Goal: Task Accomplishment & Management: Manage account settings

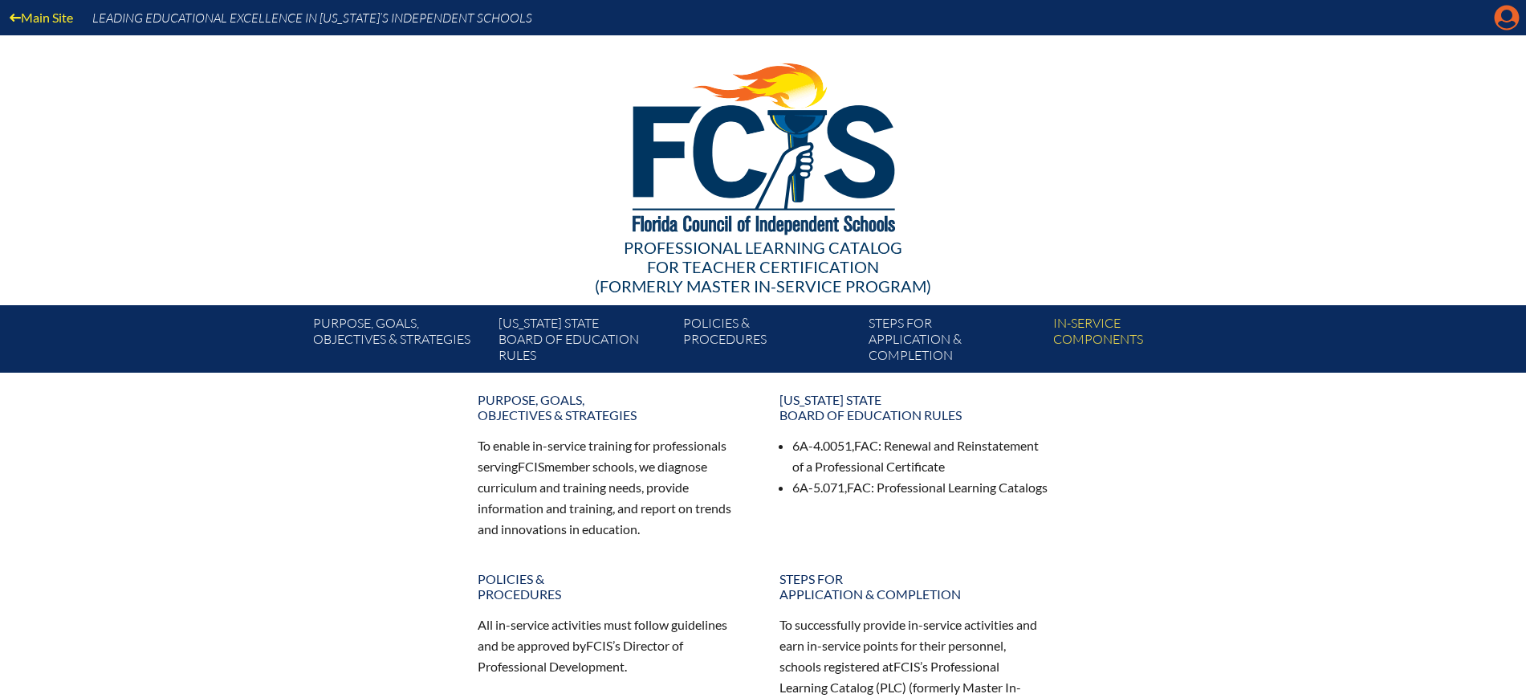
click at [1513, 19] on icon at bounding box center [1507, 18] width 25 height 25
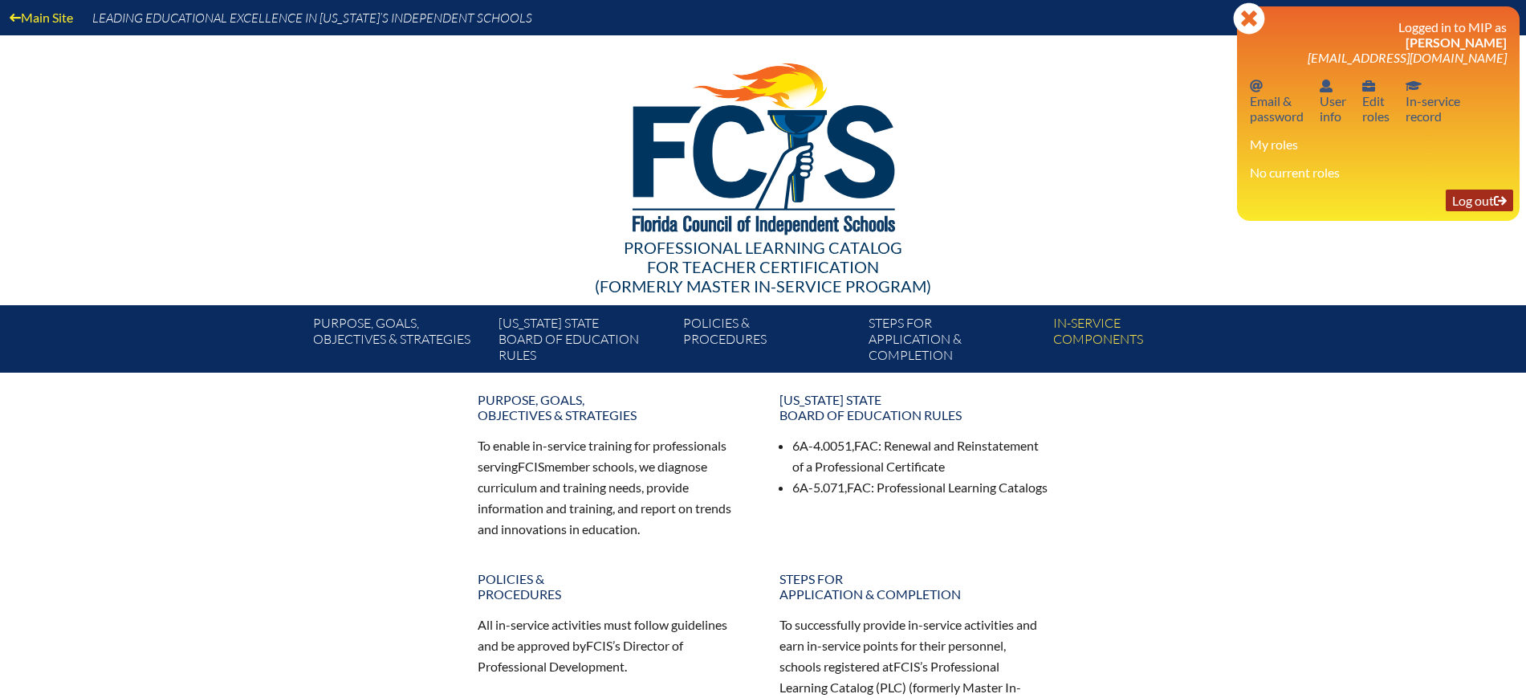
click at [1458, 194] on link "Log out Log out" at bounding box center [1479, 200] width 67 height 22
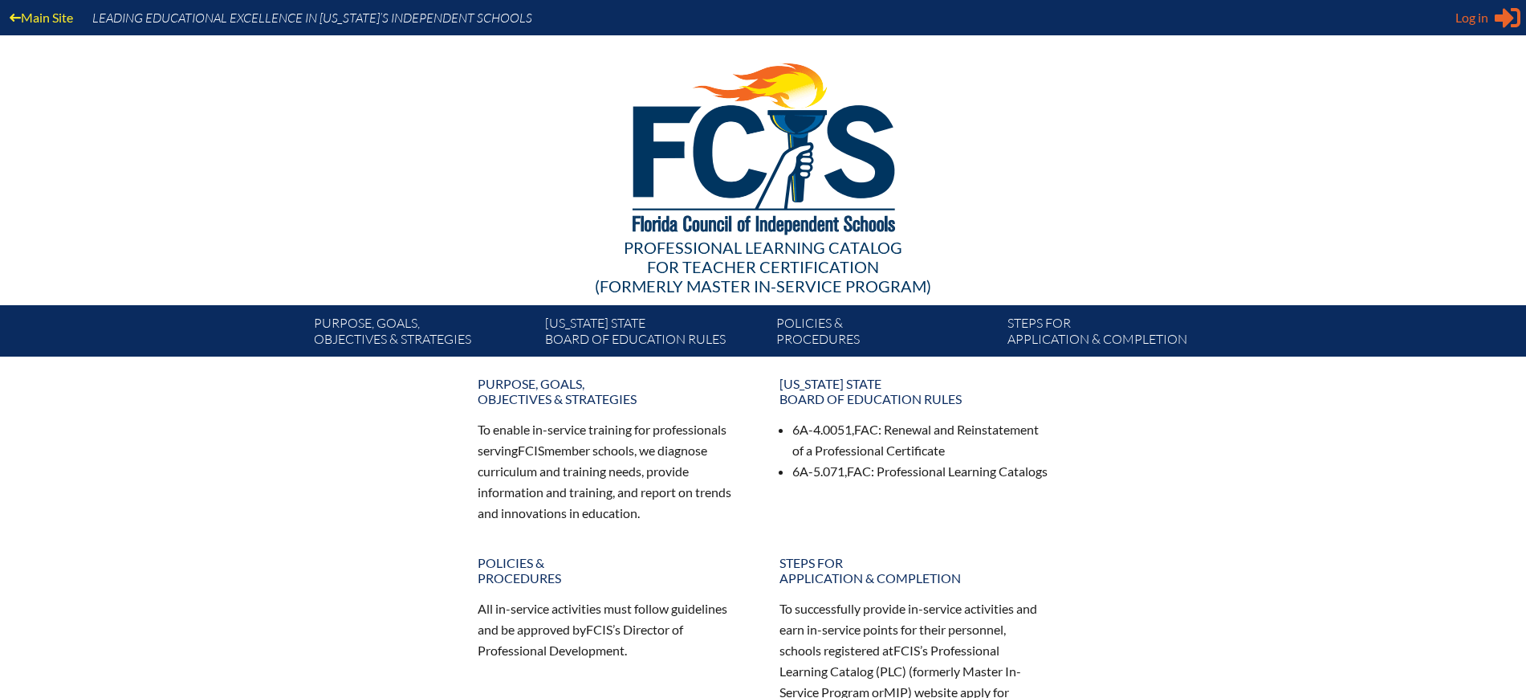
type input "[EMAIL_ADDRESS][DOMAIN_NAME]"
click at [1478, 21] on span "Log in" at bounding box center [1471, 17] width 33 height 19
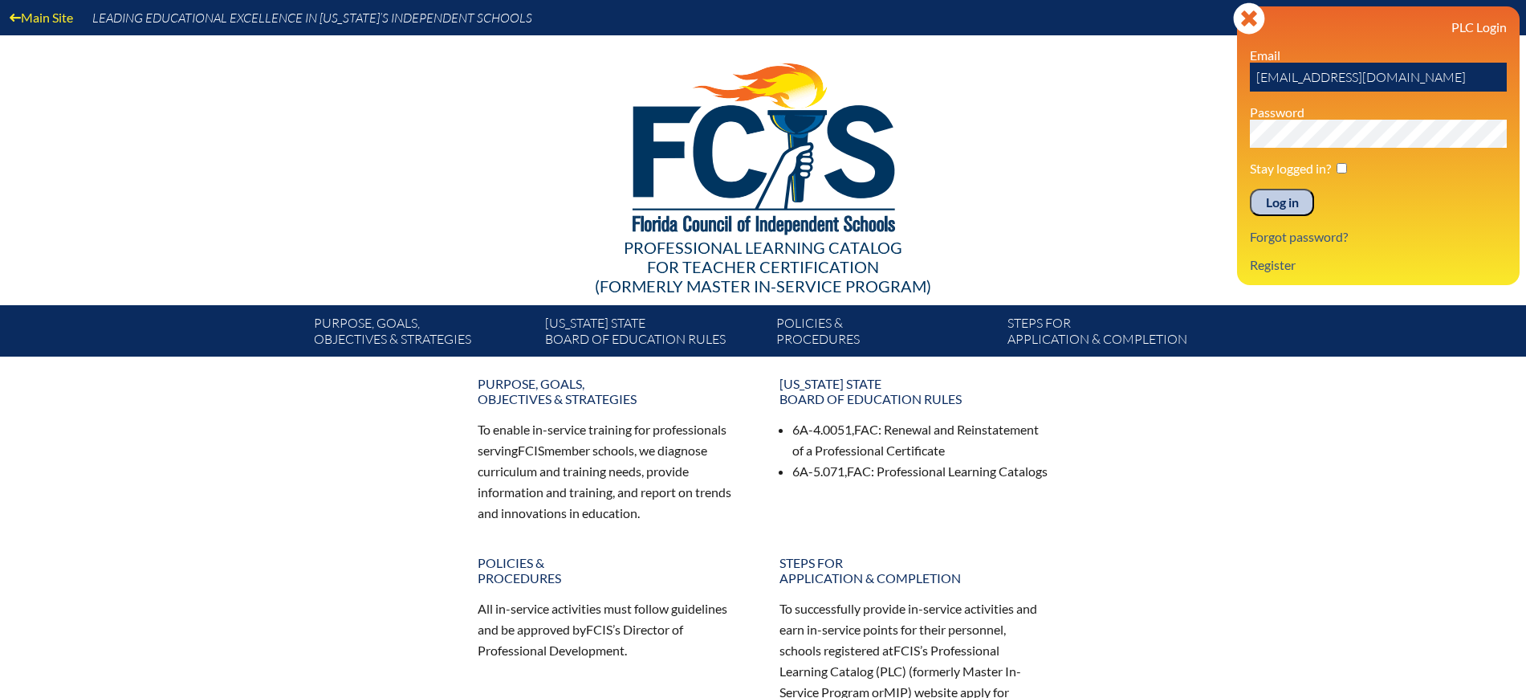
click at [1290, 196] on input "Log in" at bounding box center [1282, 202] width 64 height 27
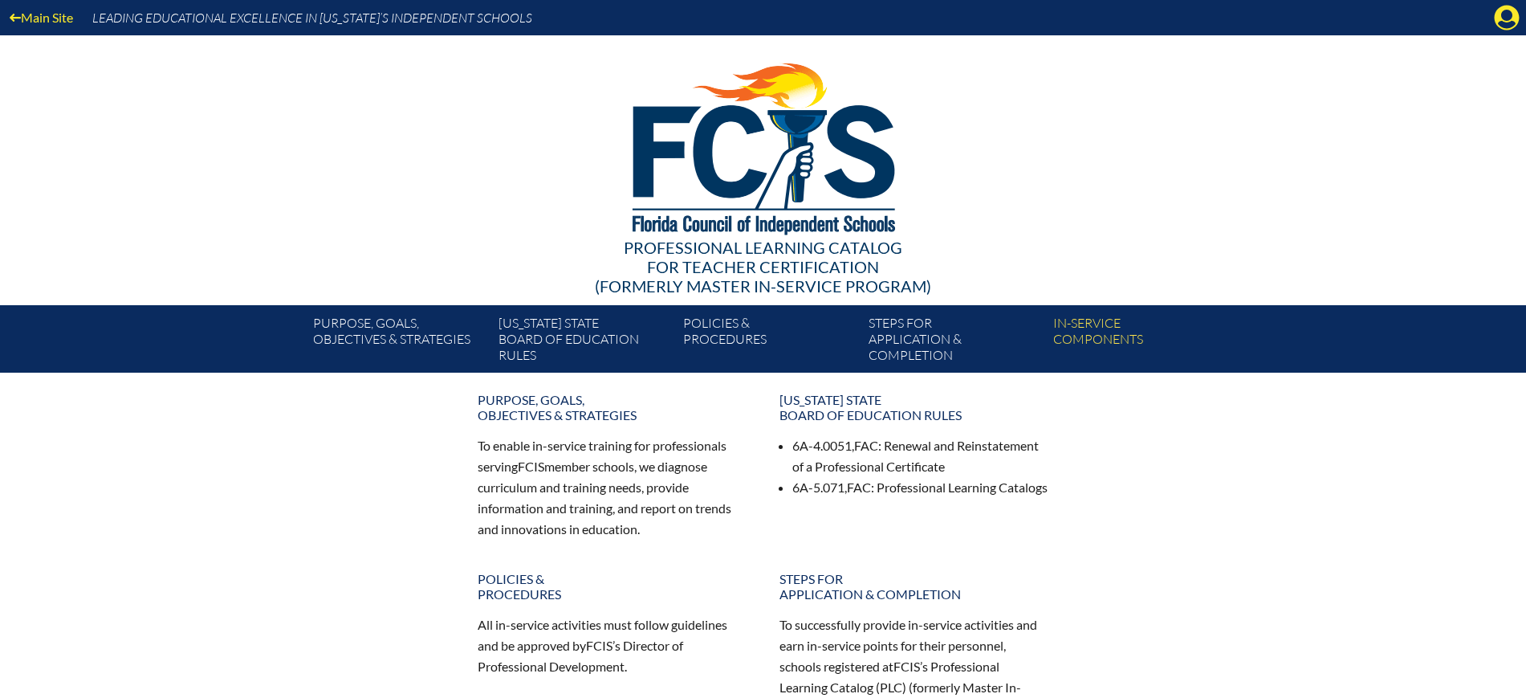
click at [1511, 14] on icon "Manage Account" at bounding box center [1507, 18] width 26 height 26
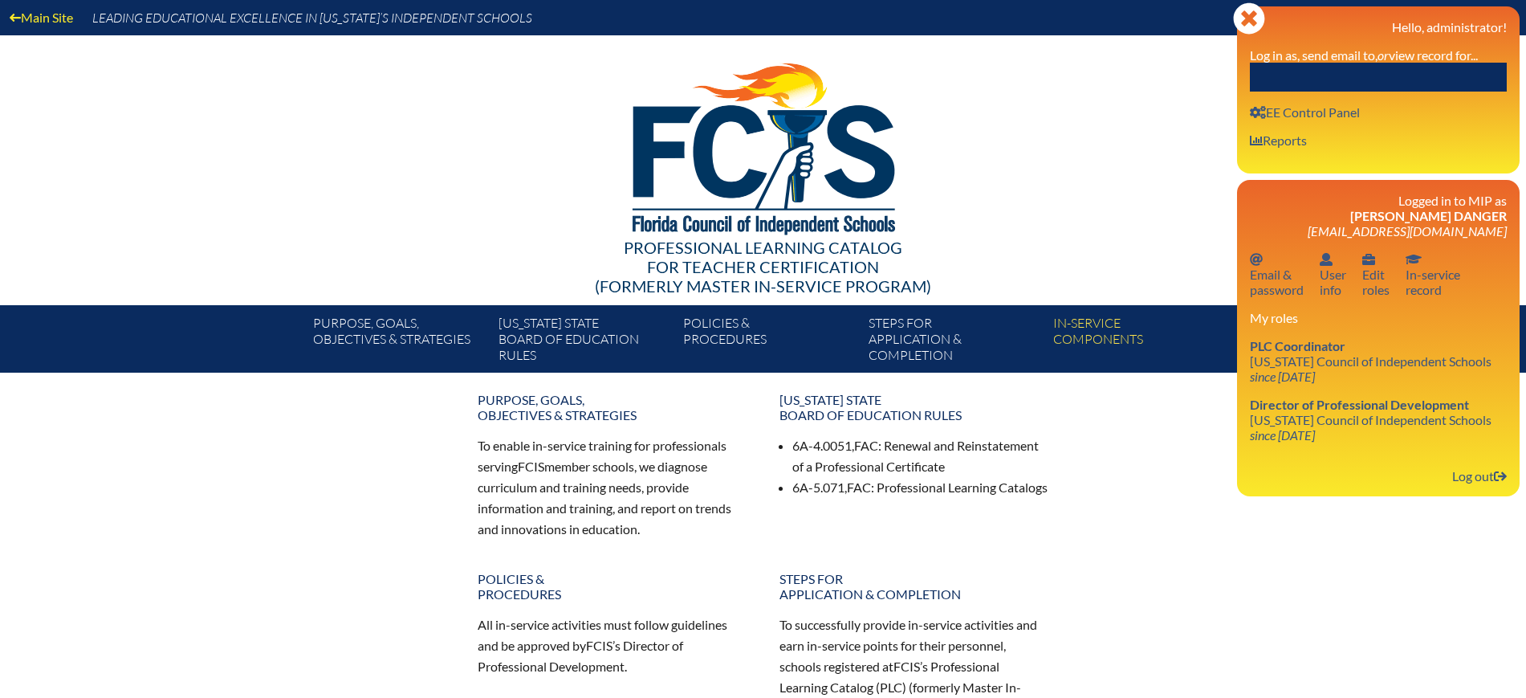
click at [1462, 67] on input "text" at bounding box center [1378, 77] width 257 height 29
paste input "41"
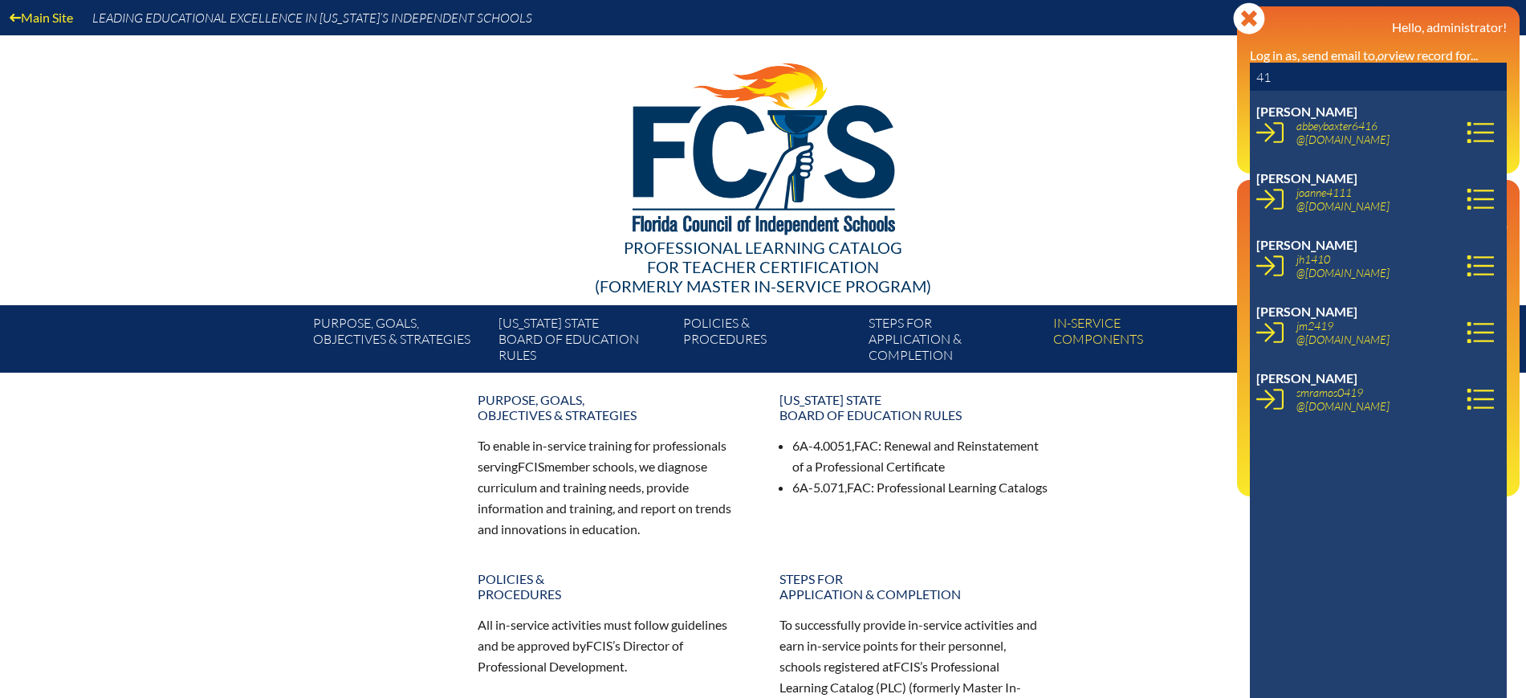
drag, startPoint x: 1316, startPoint y: 80, endPoint x: 1197, endPoint y: 75, distance: 118.9
click at [1197, 75] on div "Main Site Leading Educational Excellence in Florida’s Independent Schools Profe…" at bounding box center [763, 186] width 1526 height 372
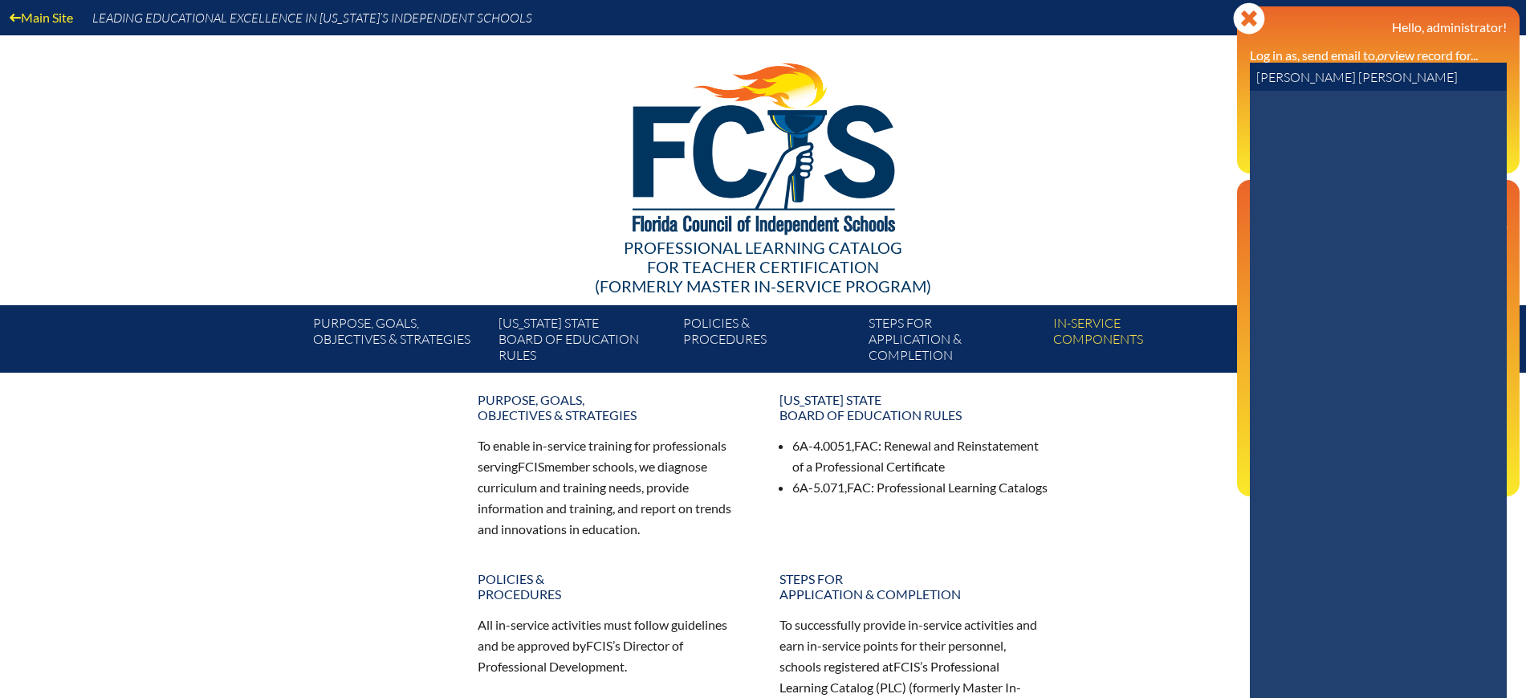
drag, startPoint x: 1210, startPoint y: 71, endPoint x: 1198, endPoint y: 68, distance: 13.1
click at [1198, 68] on div "Main Site Leading Educational Excellence in Florida’s Independent Schools Profe…" at bounding box center [763, 186] width 1526 height 372
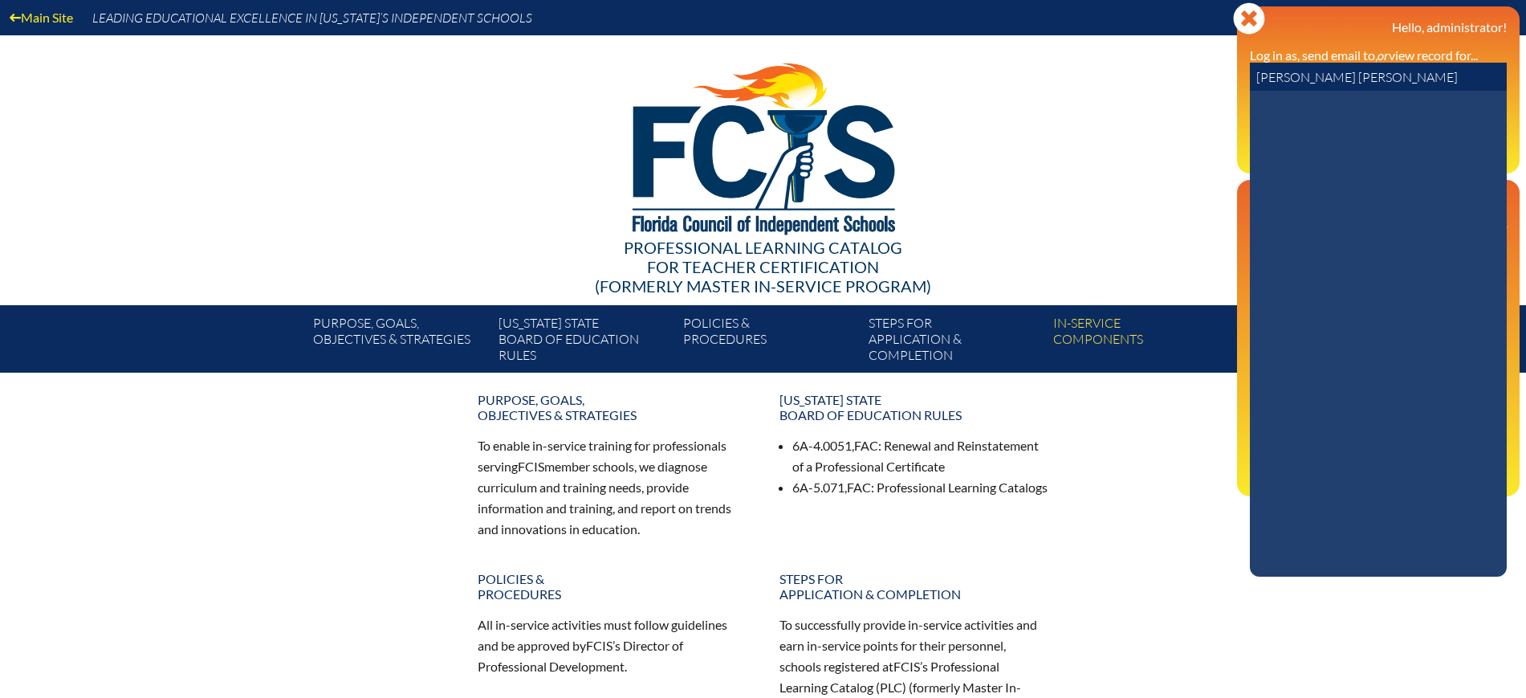
paste input "Benefiel"
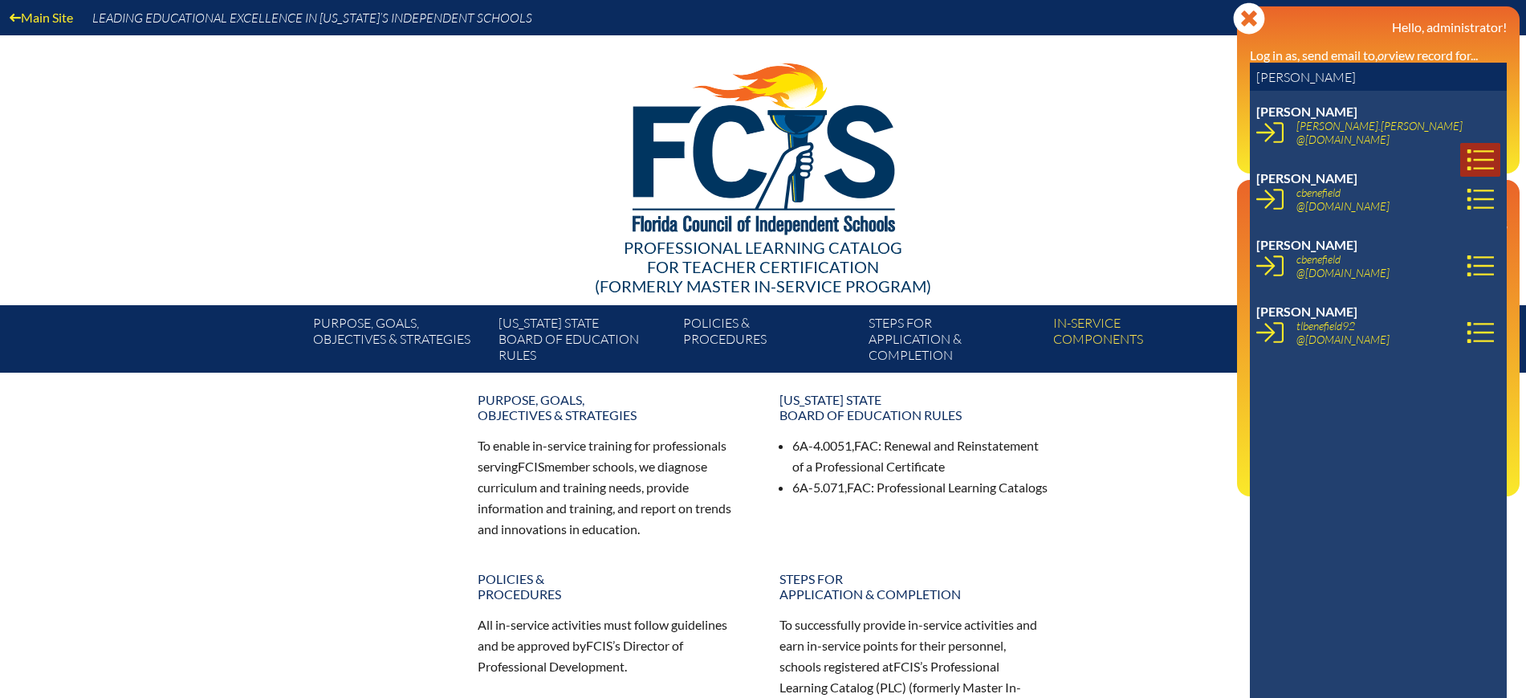
type input "Benefiel"
click at [1467, 149] on icon at bounding box center [1480, 159] width 26 height 21
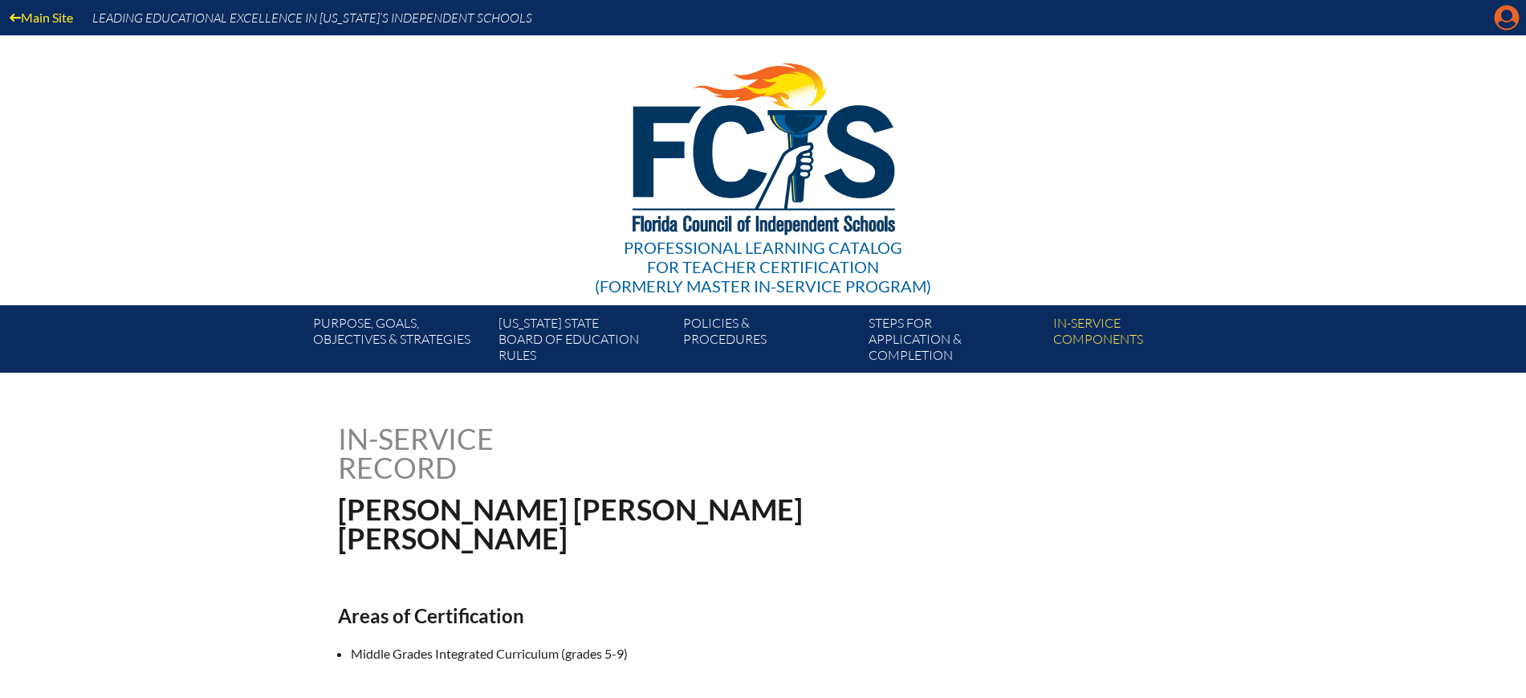
click at [1507, 19] on icon "Manage Account" at bounding box center [1507, 18] width 26 height 26
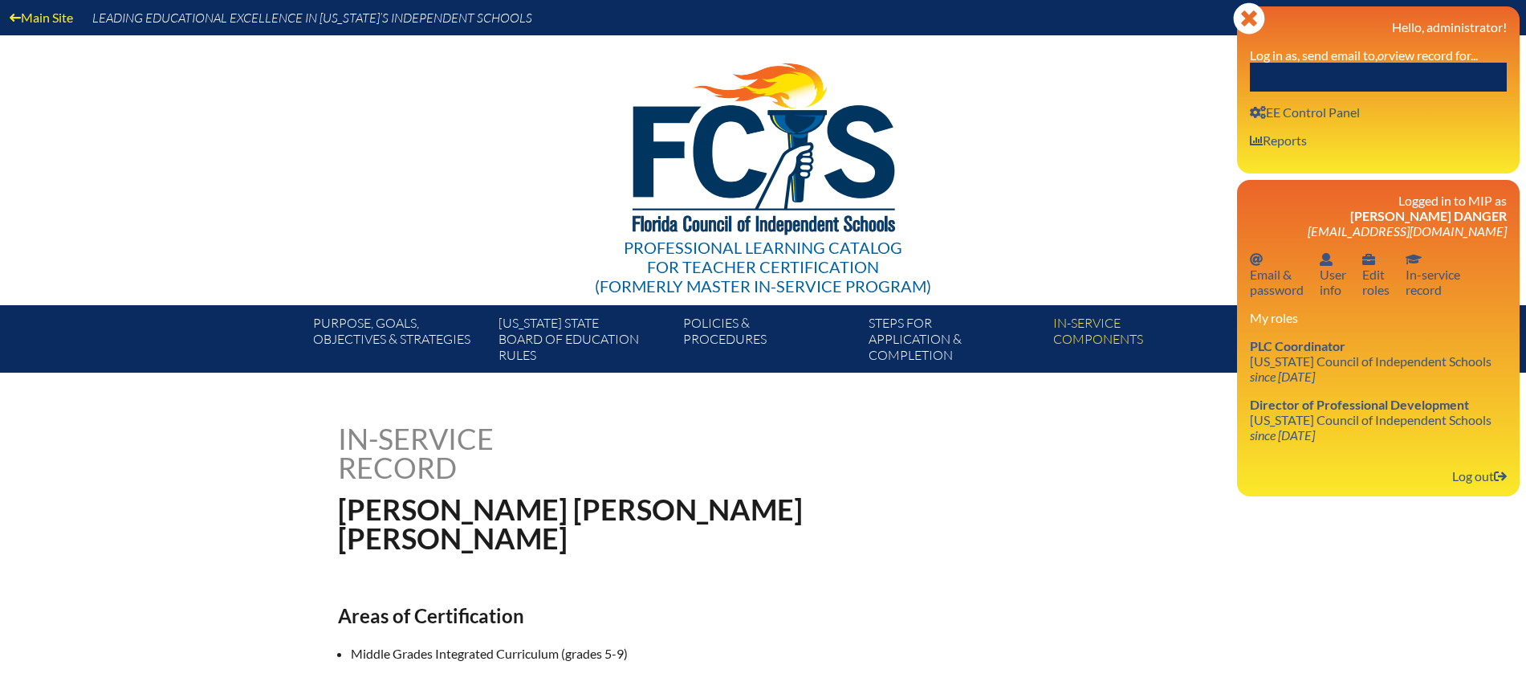
click at [1444, 65] on input "text" at bounding box center [1378, 77] width 257 height 29
paste input "Benefiel"
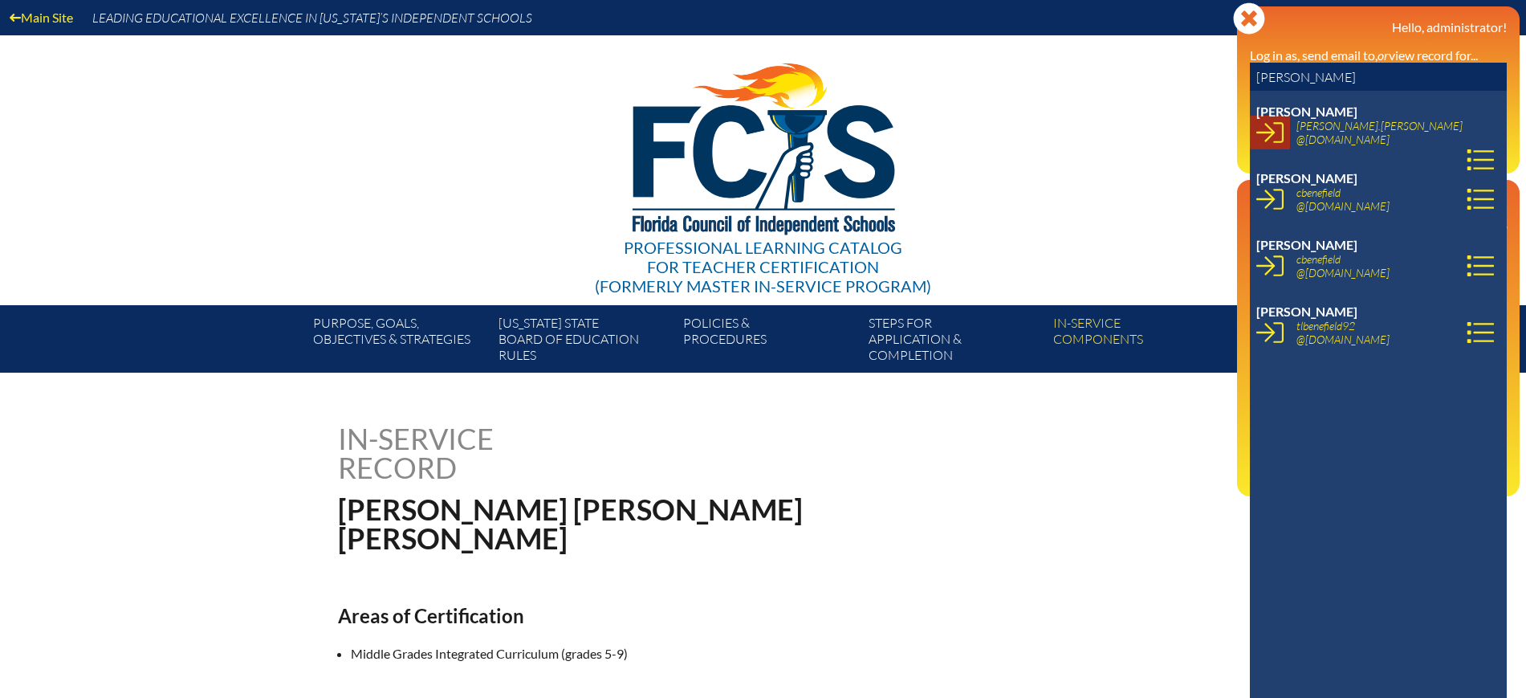
type input "Benefiel"
click at [1271, 136] on icon at bounding box center [1269, 132] width 27 height 21
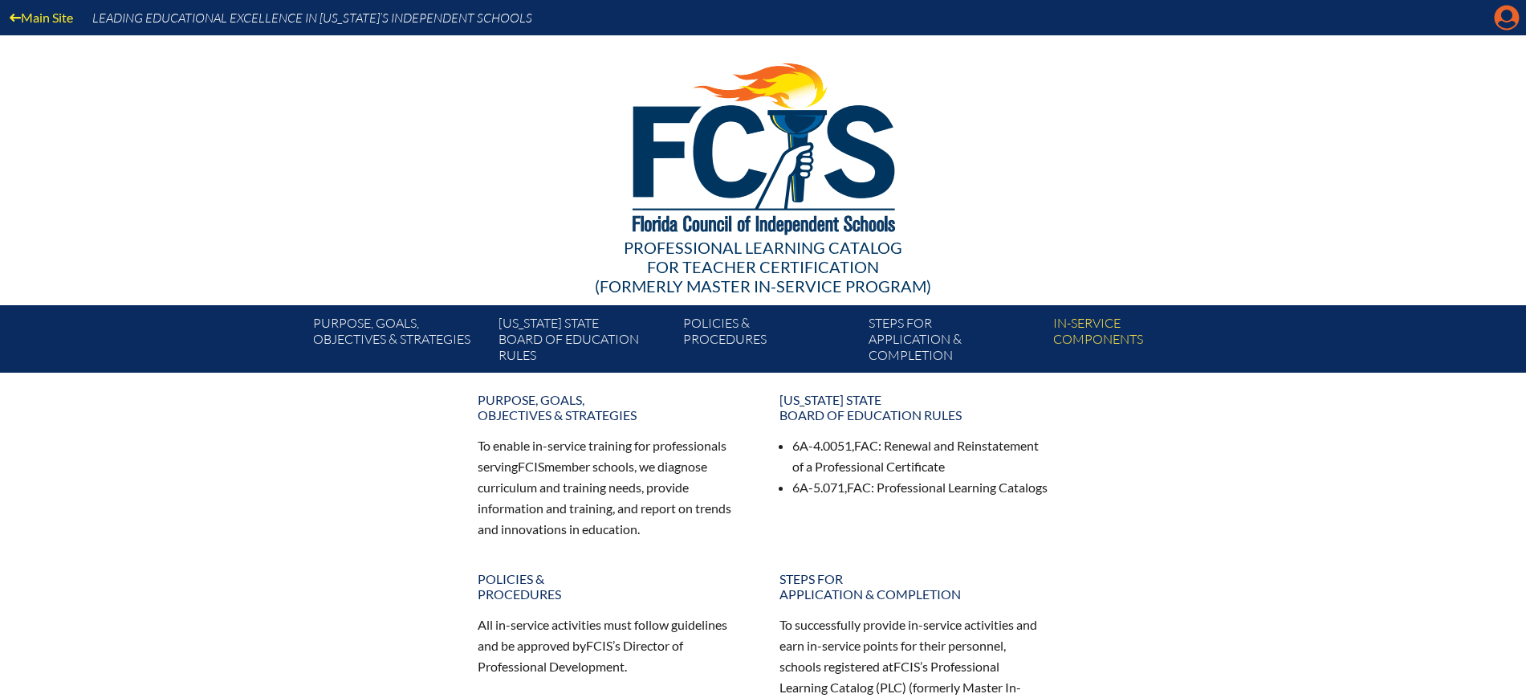
click at [1508, 11] on icon "Manage account" at bounding box center [1507, 18] width 26 height 26
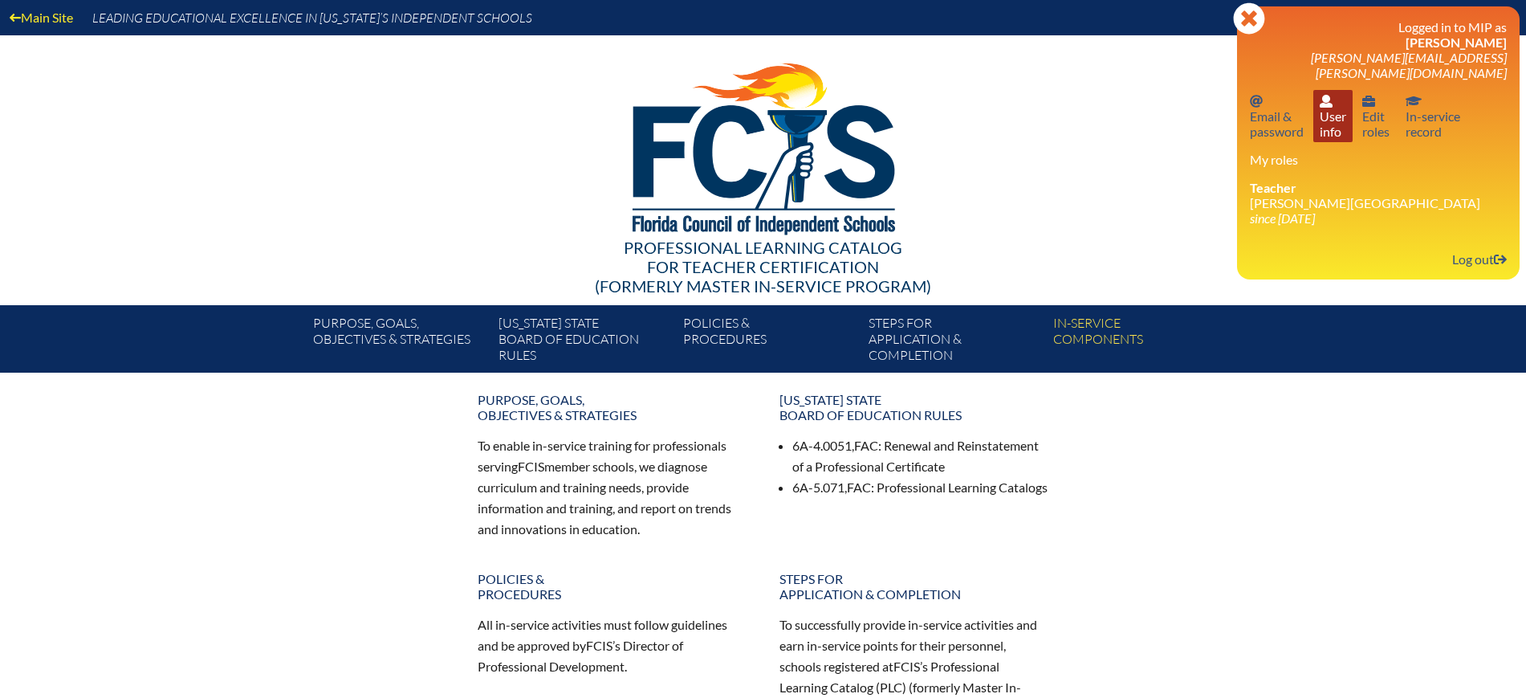
click at [1333, 120] on link "User info User info" at bounding box center [1332, 116] width 39 height 52
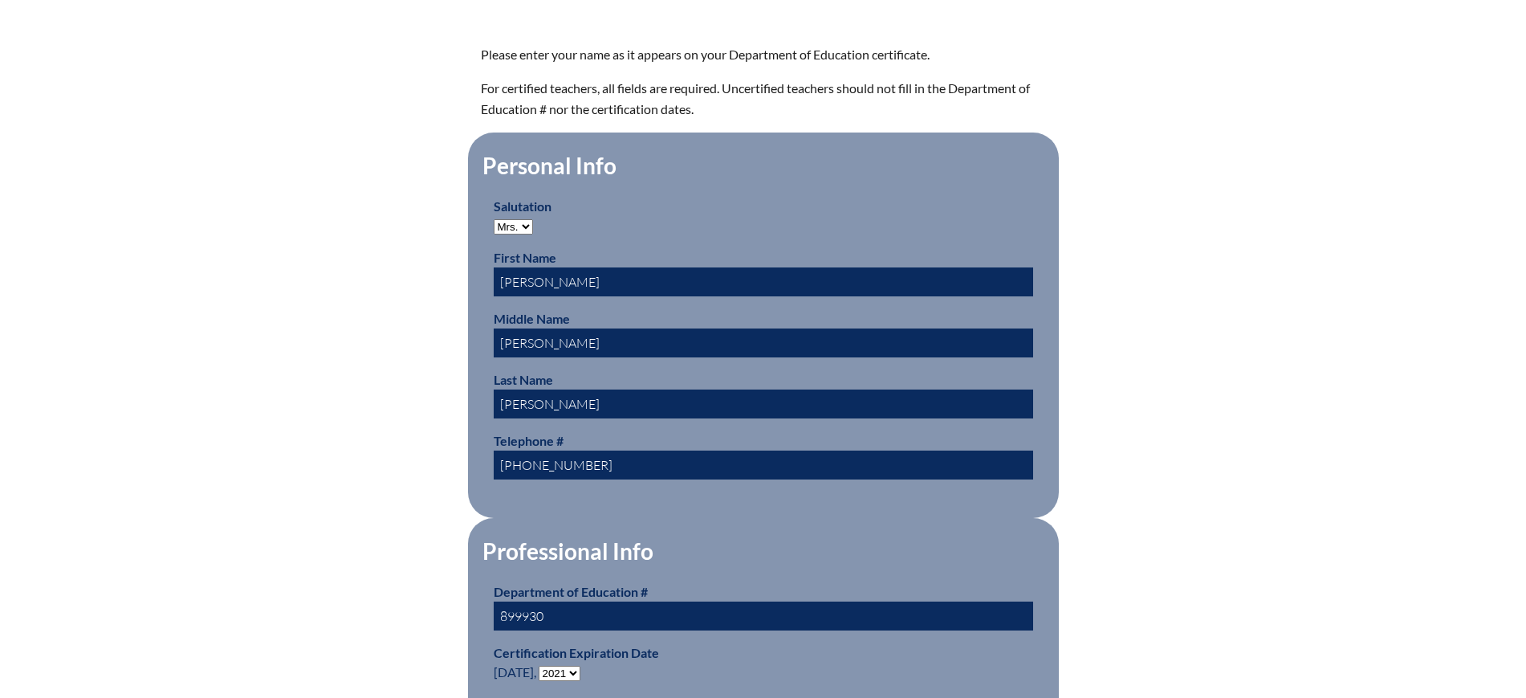
scroll to position [502, 0]
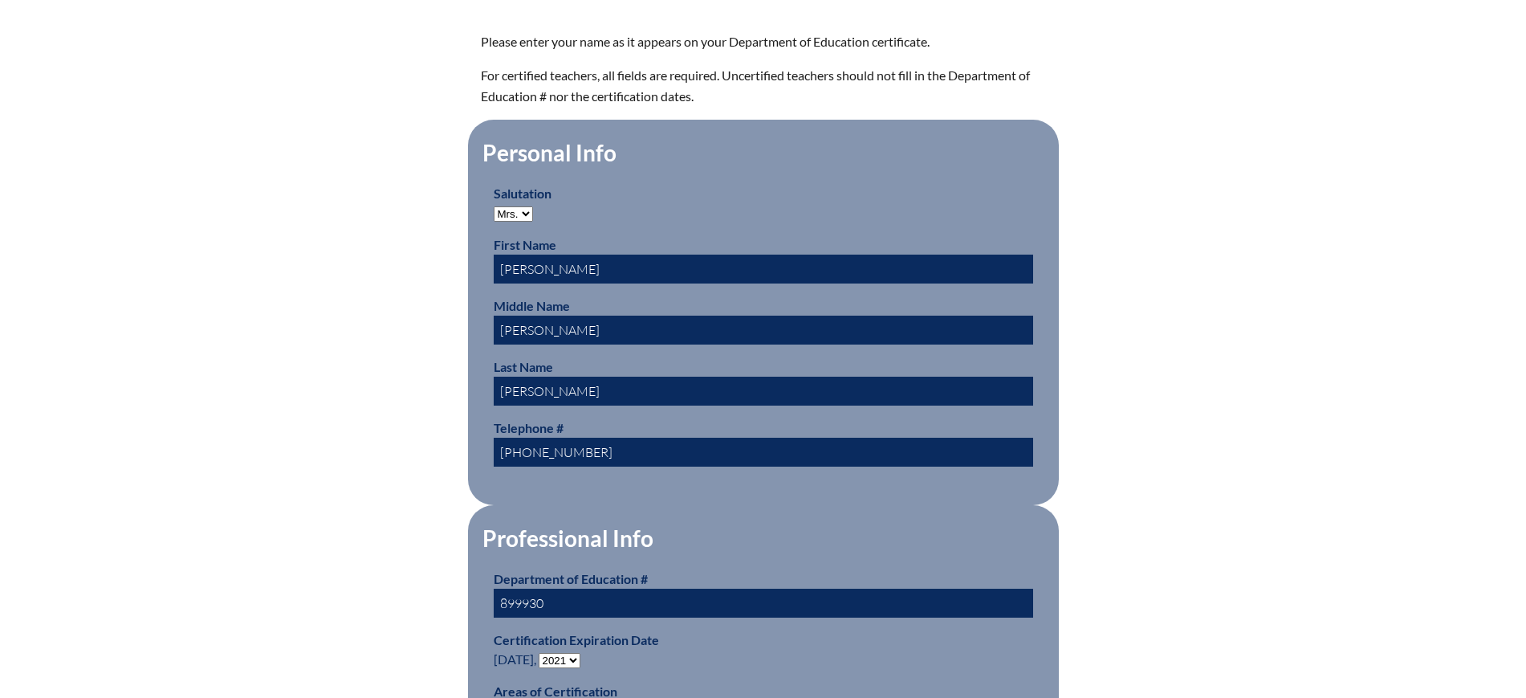
drag, startPoint x: 555, startPoint y: 599, endPoint x: 455, endPoint y: 590, distance: 99.9
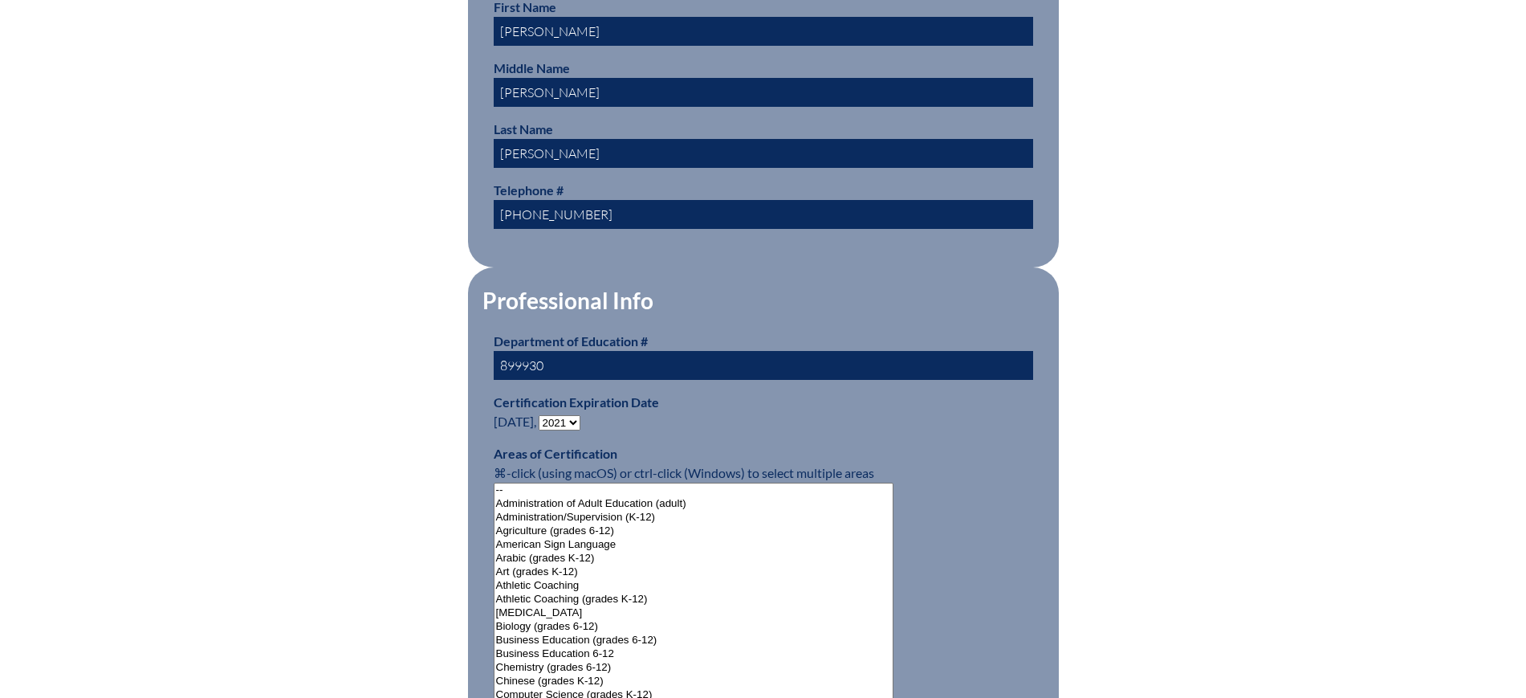
scroll to position [803, 0]
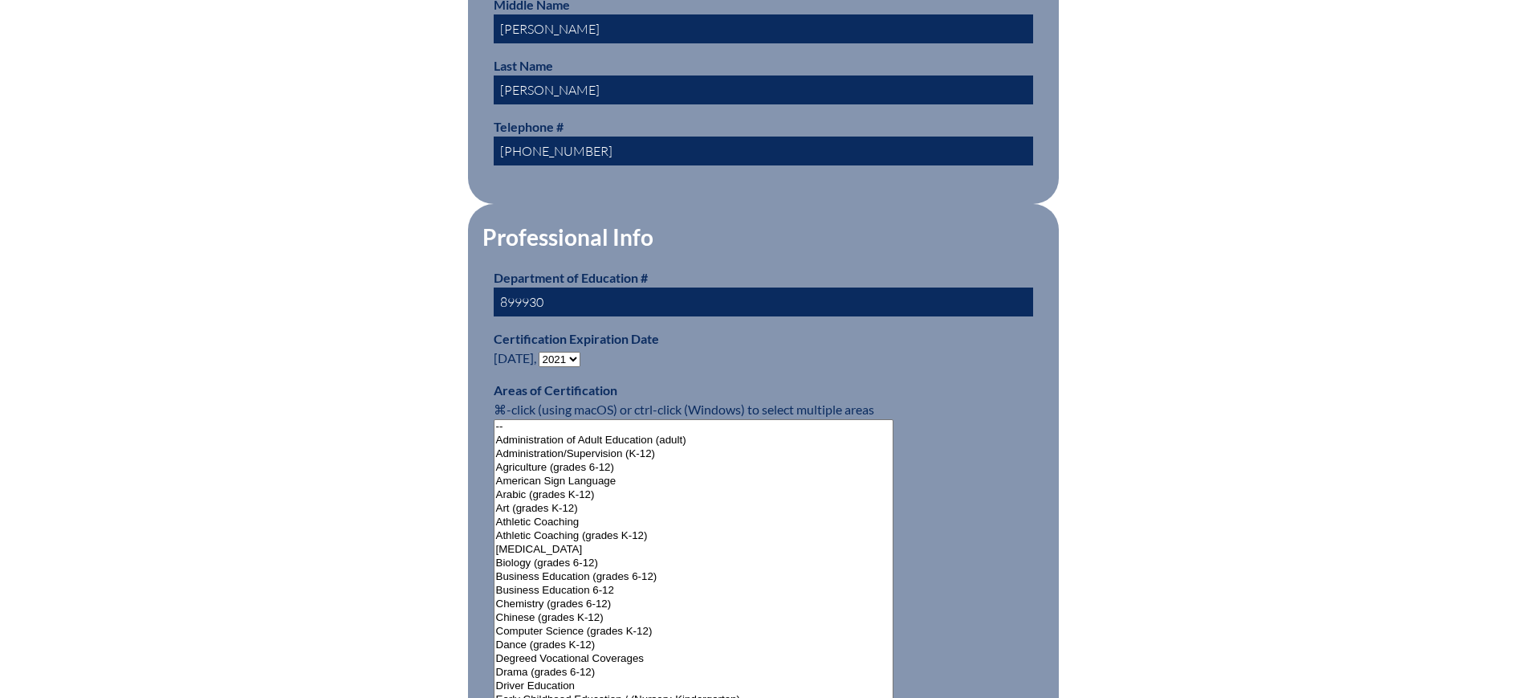
click at [576, 352] on select "- 2031 2030 2029 2028 2027 2026 2025 2024 2023 2022 2021 2020 2019 2018 2017 20…" at bounding box center [560, 359] width 42 height 15
select select "2026"
click at [542, 352] on select "- 2031 2030 2029 2028 2027 2026 2025 2024 2023 2022 2021 2020 2019 2018 2017 20…" at bounding box center [560, 359] width 42 height 15
click at [353, 296] on div "User Info Please enter your name as it appears on your Department of Education …" at bounding box center [763, 689] width 902 height 2137
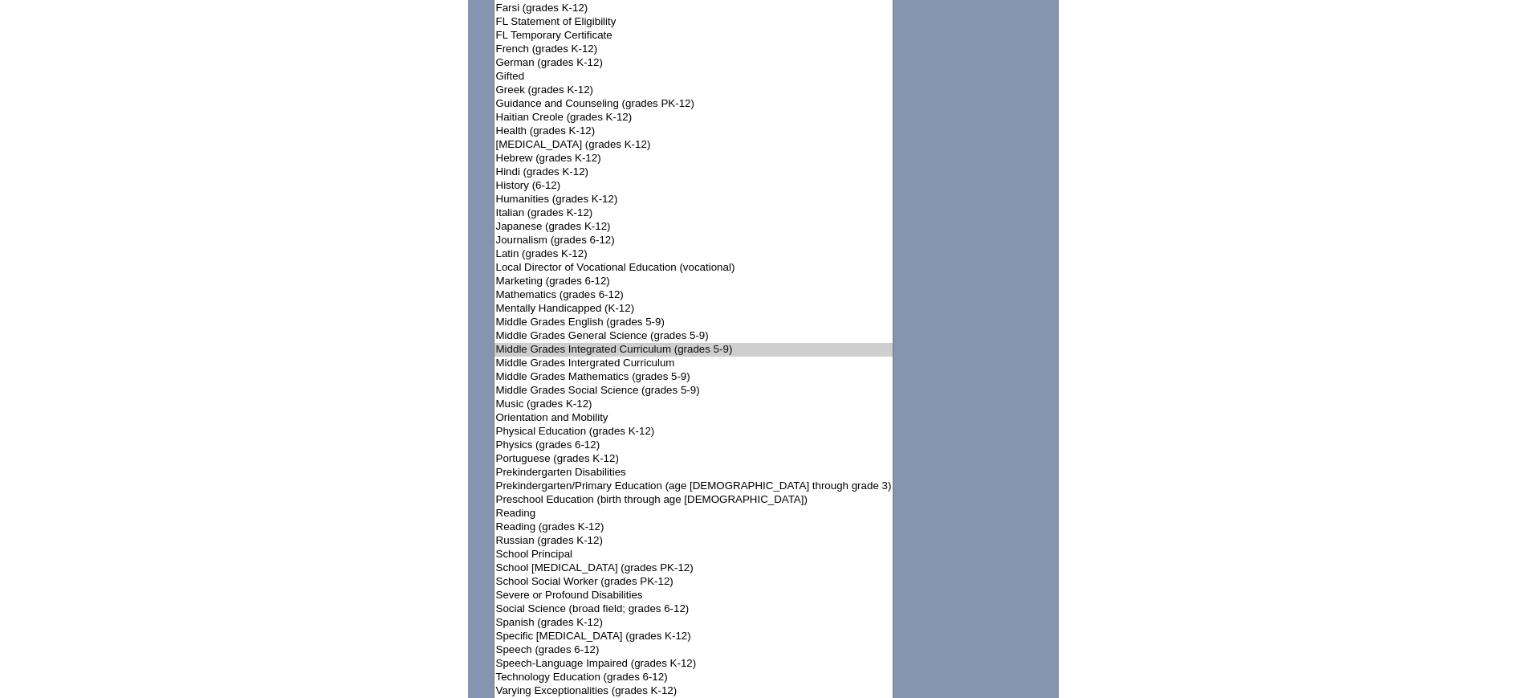
scroll to position [1906, 0]
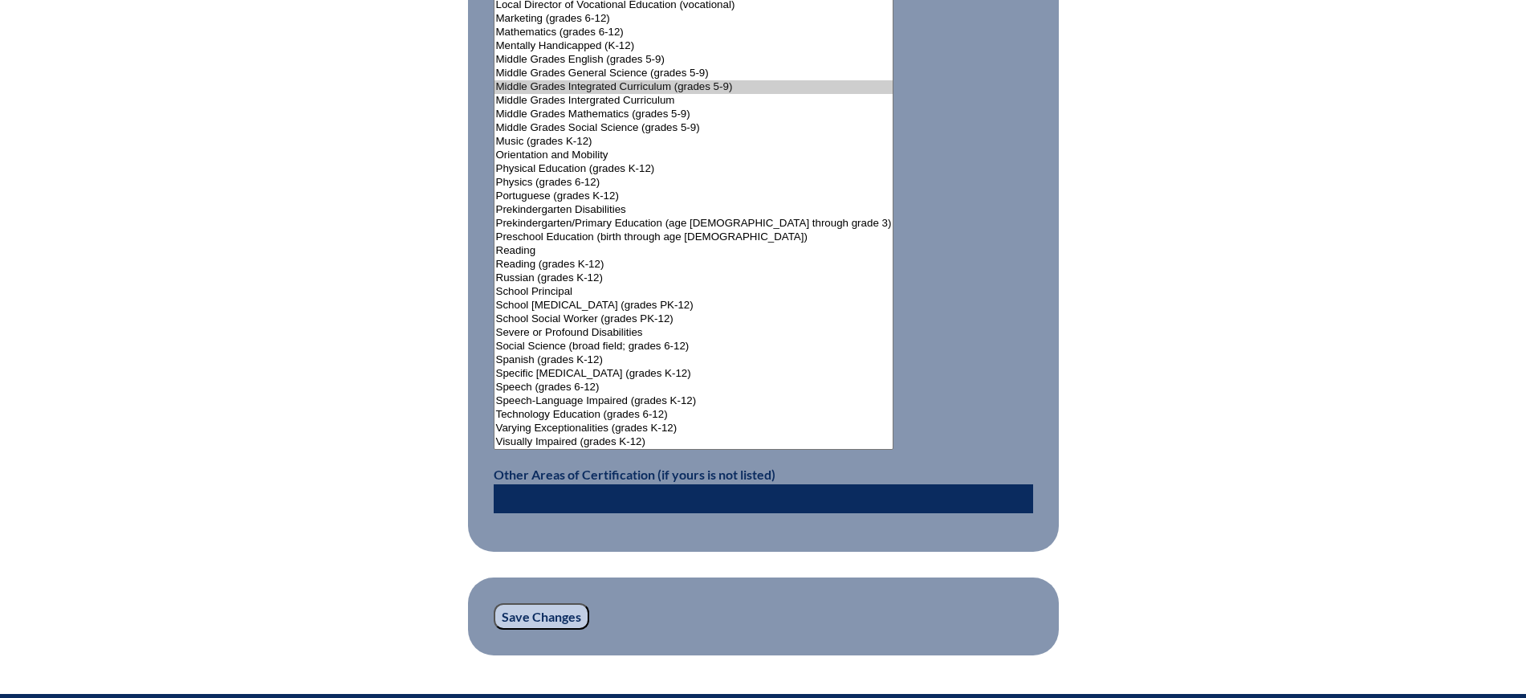
drag, startPoint x: 568, startPoint y: 603, endPoint x: 590, endPoint y: 583, distance: 29.5
click at [569, 603] on input "Save Changes" at bounding box center [542, 616] width 96 height 27
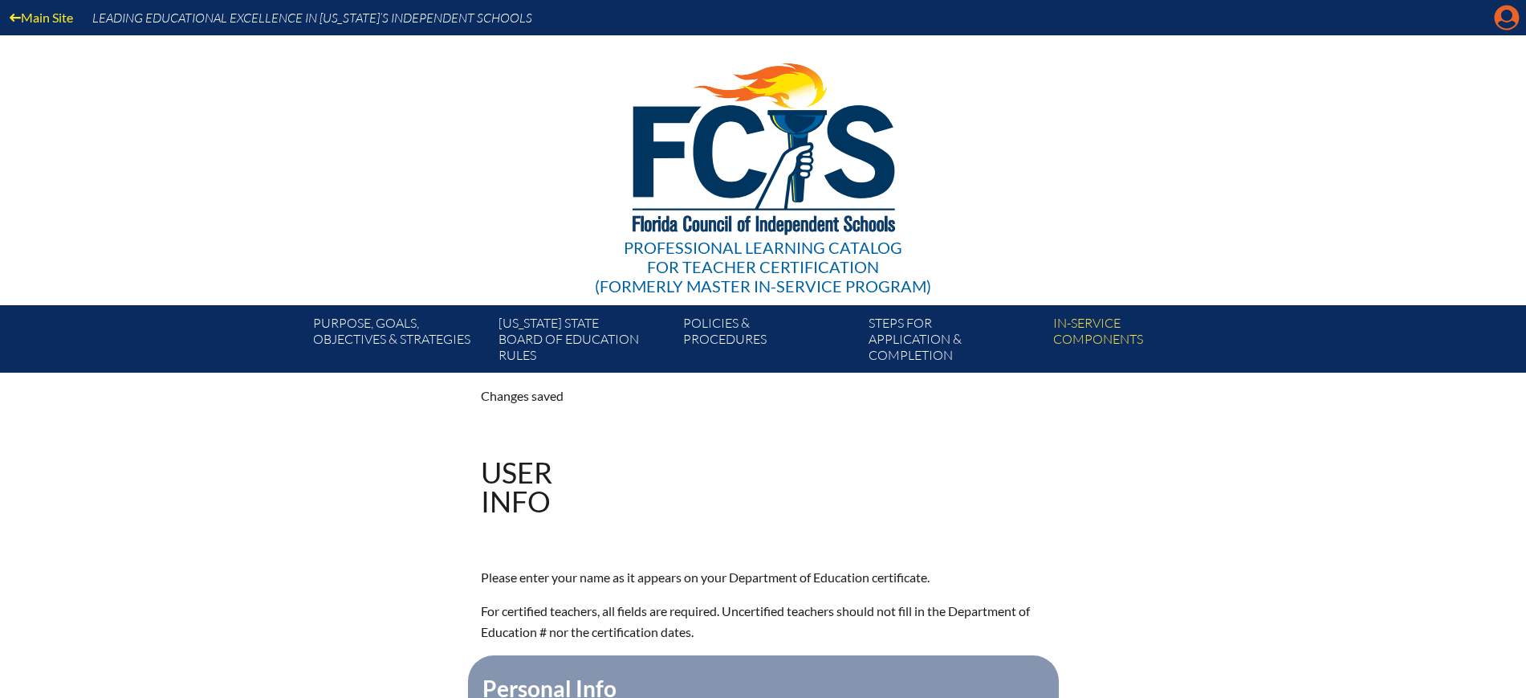
click at [1507, 14] on icon "Manage account" at bounding box center [1507, 18] width 26 height 26
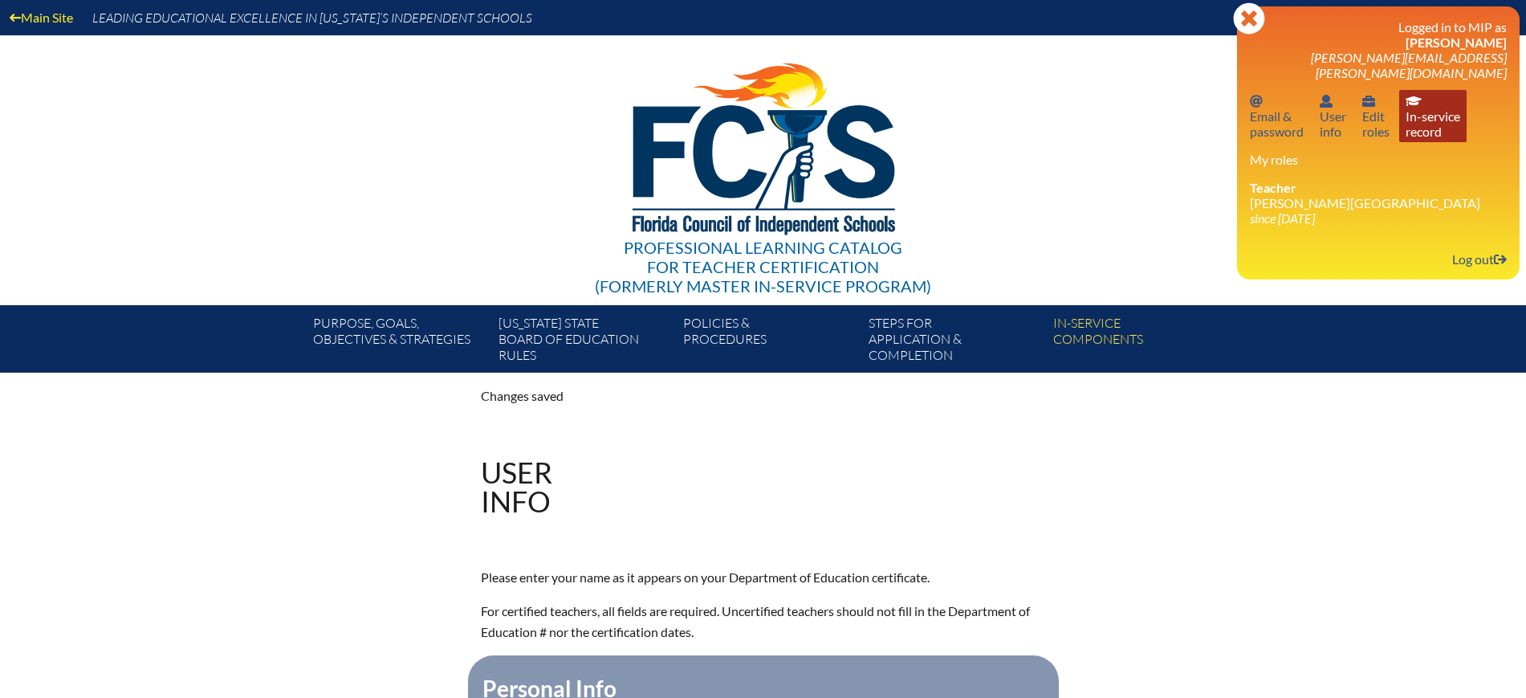
click at [1430, 111] on link "In-service record In-service record" at bounding box center [1432, 116] width 67 height 52
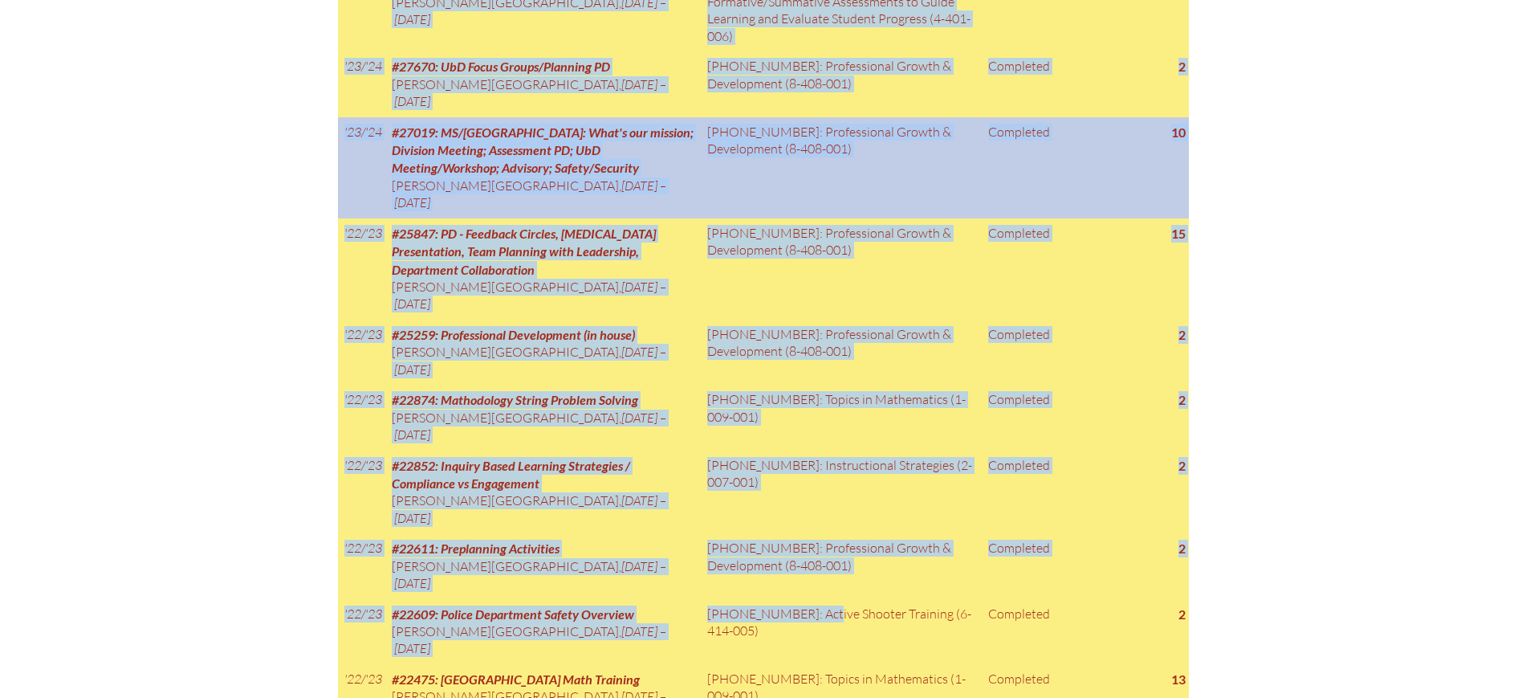
scroll to position [1304, 0]
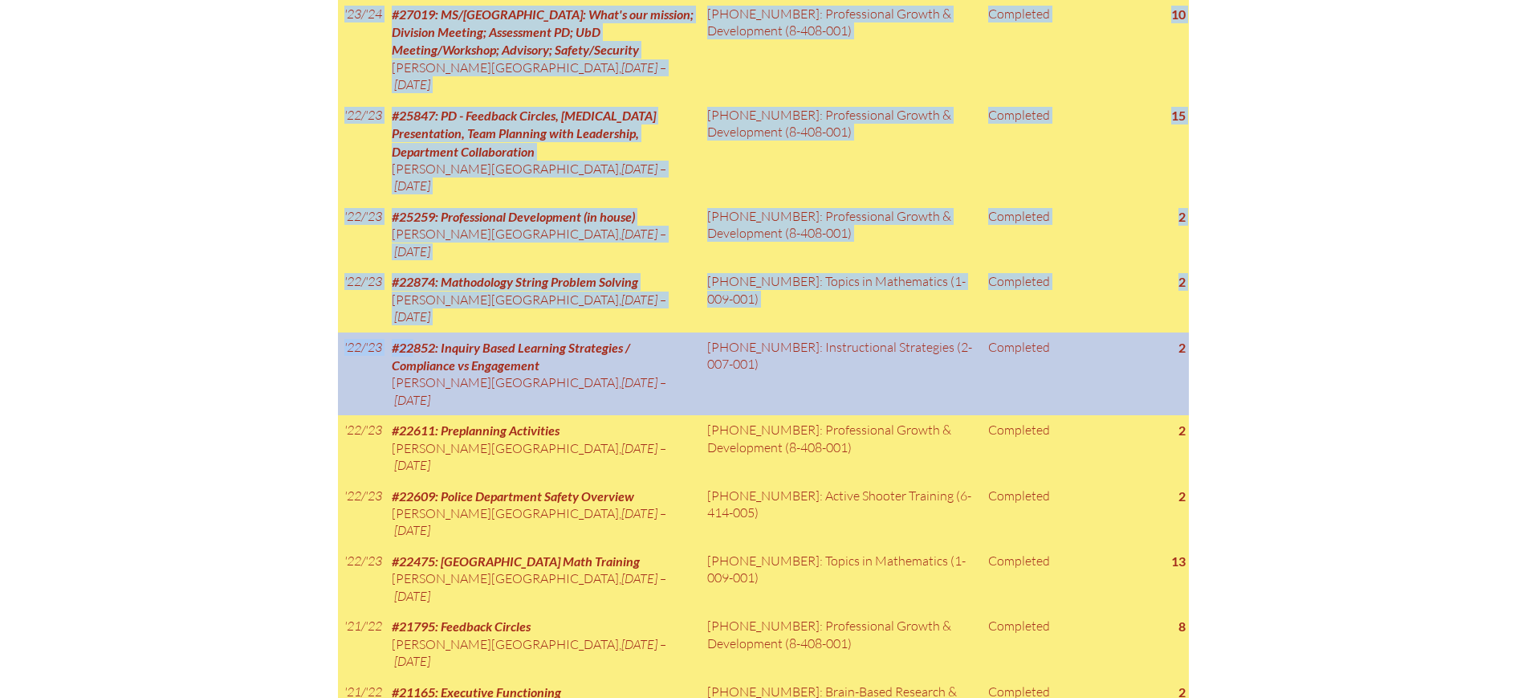
drag, startPoint x: 329, startPoint y: 104, endPoint x: 417, endPoint y: 304, distance: 218.5
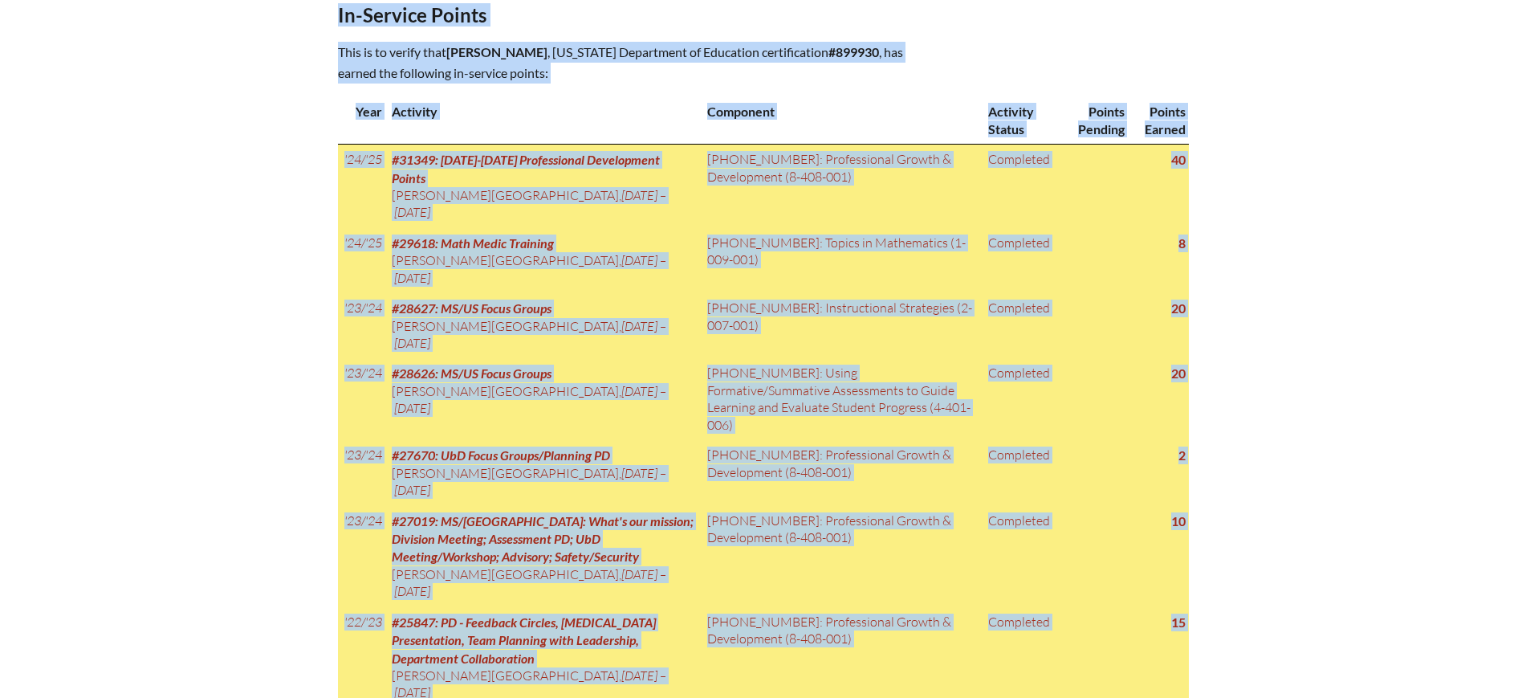
scroll to position [602, 0]
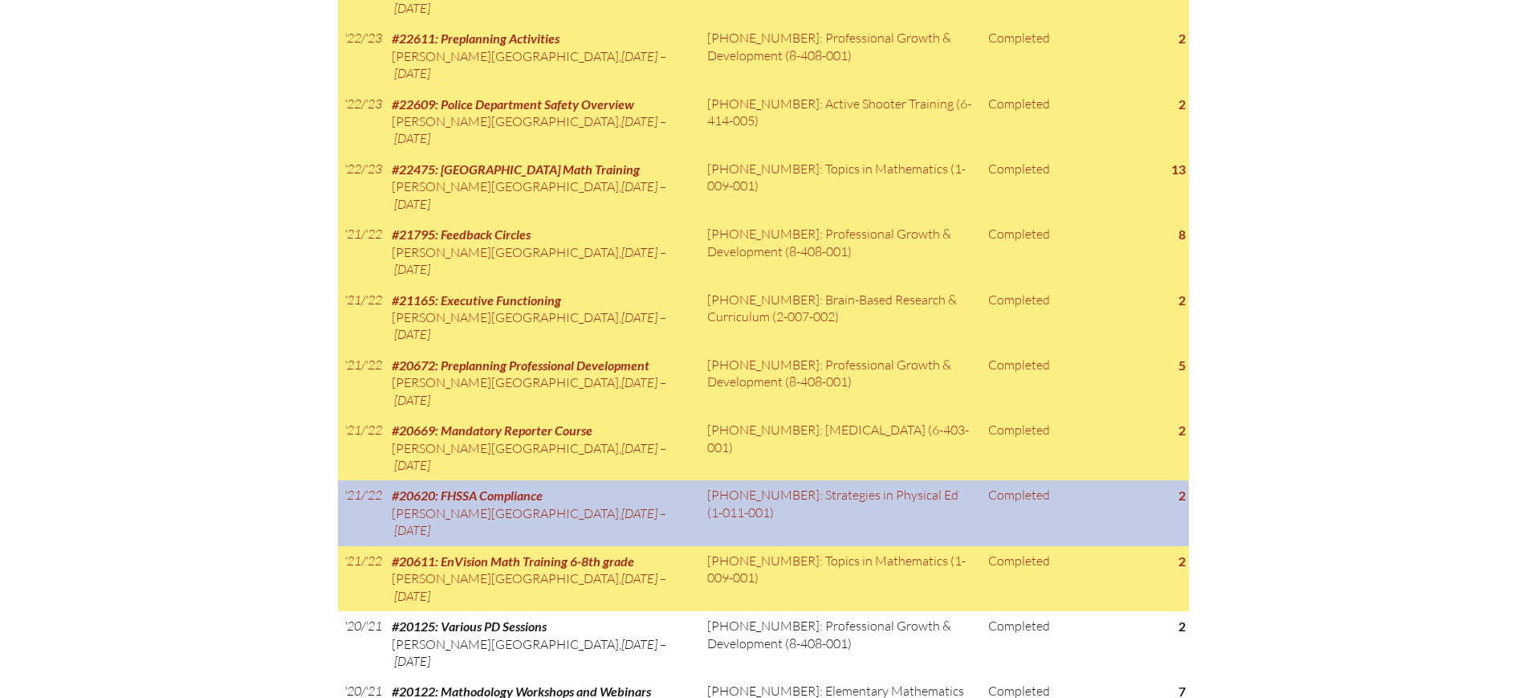
scroll to position [1806, 0]
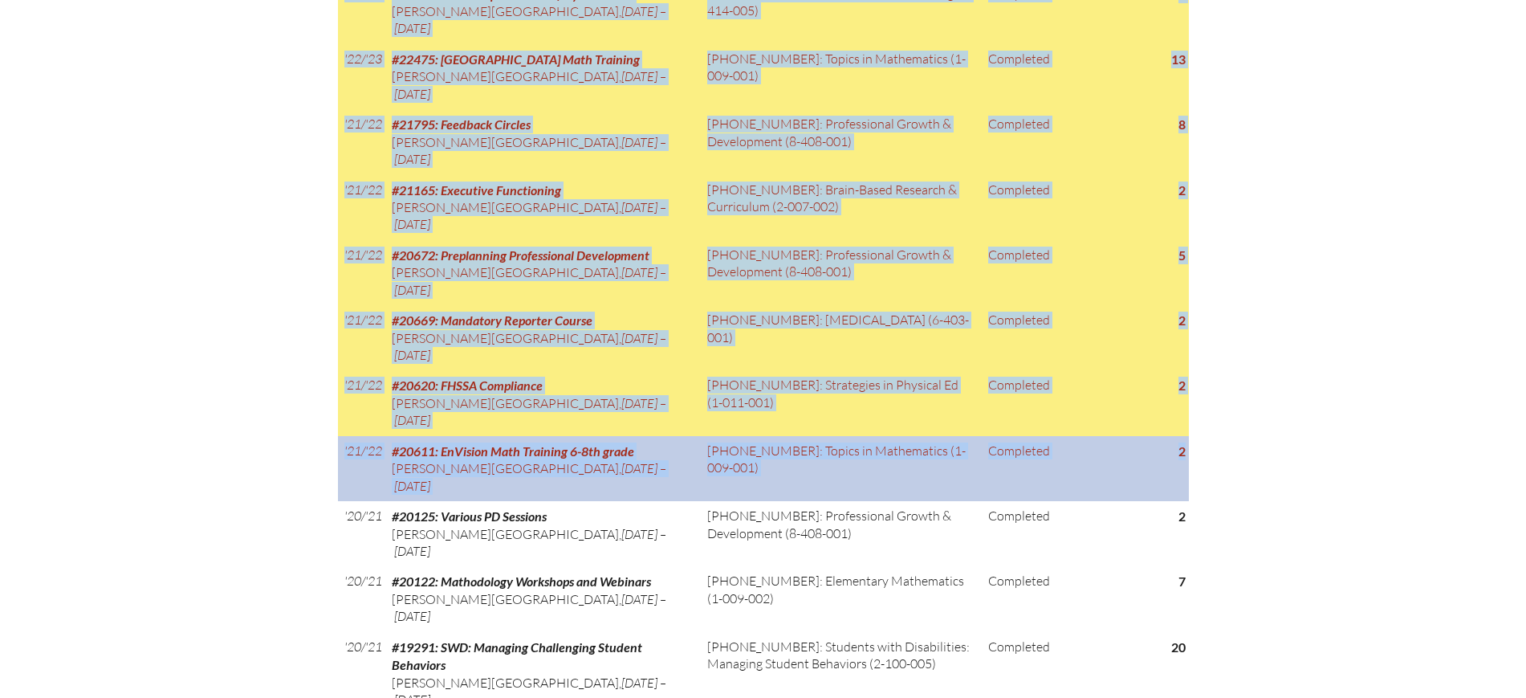
drag, startPoint x: 337, startPoint y: 210, endPoint x: 1186, endPoint y: 413, distance: 872.4
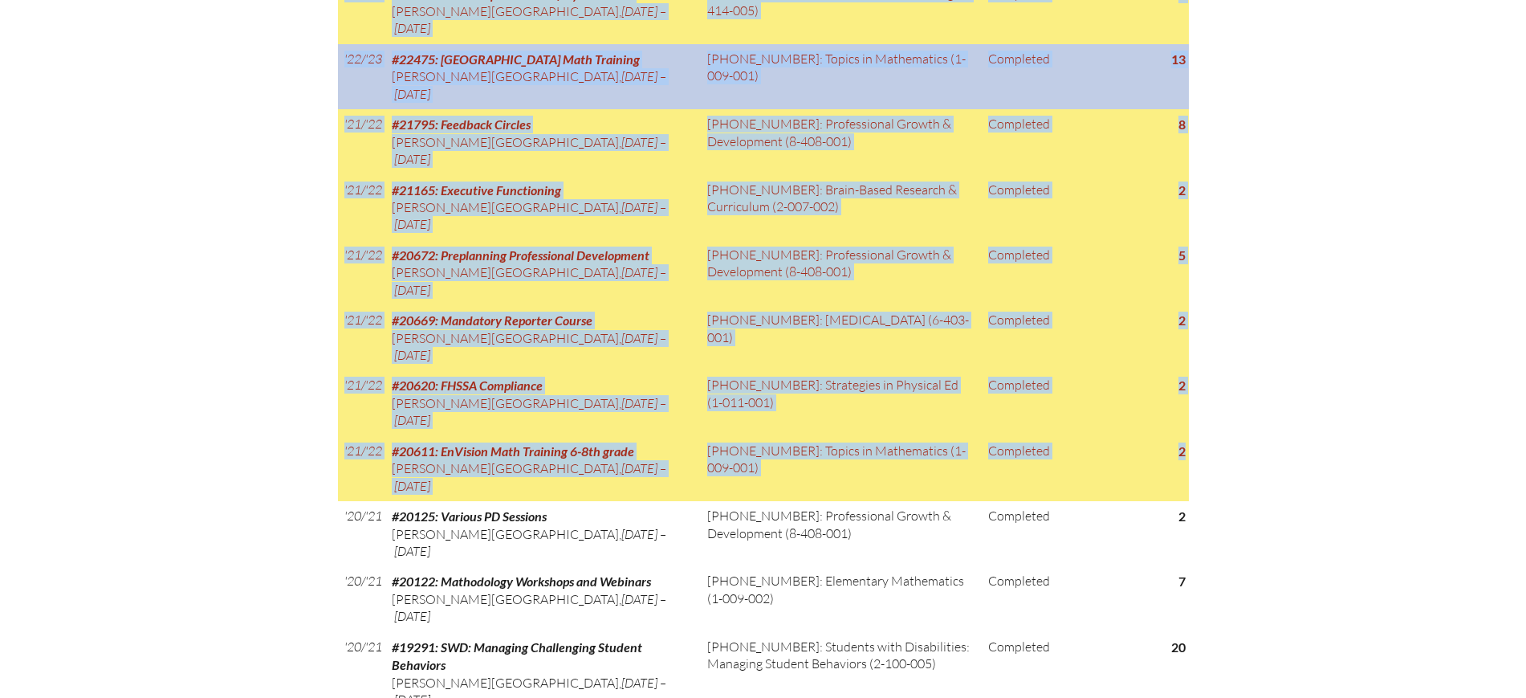
copy div "Lorem ip Dolorsitametc Adipis Elitse Doeiusmodt Incididunt (utlabo 2-3) Etdolor…"
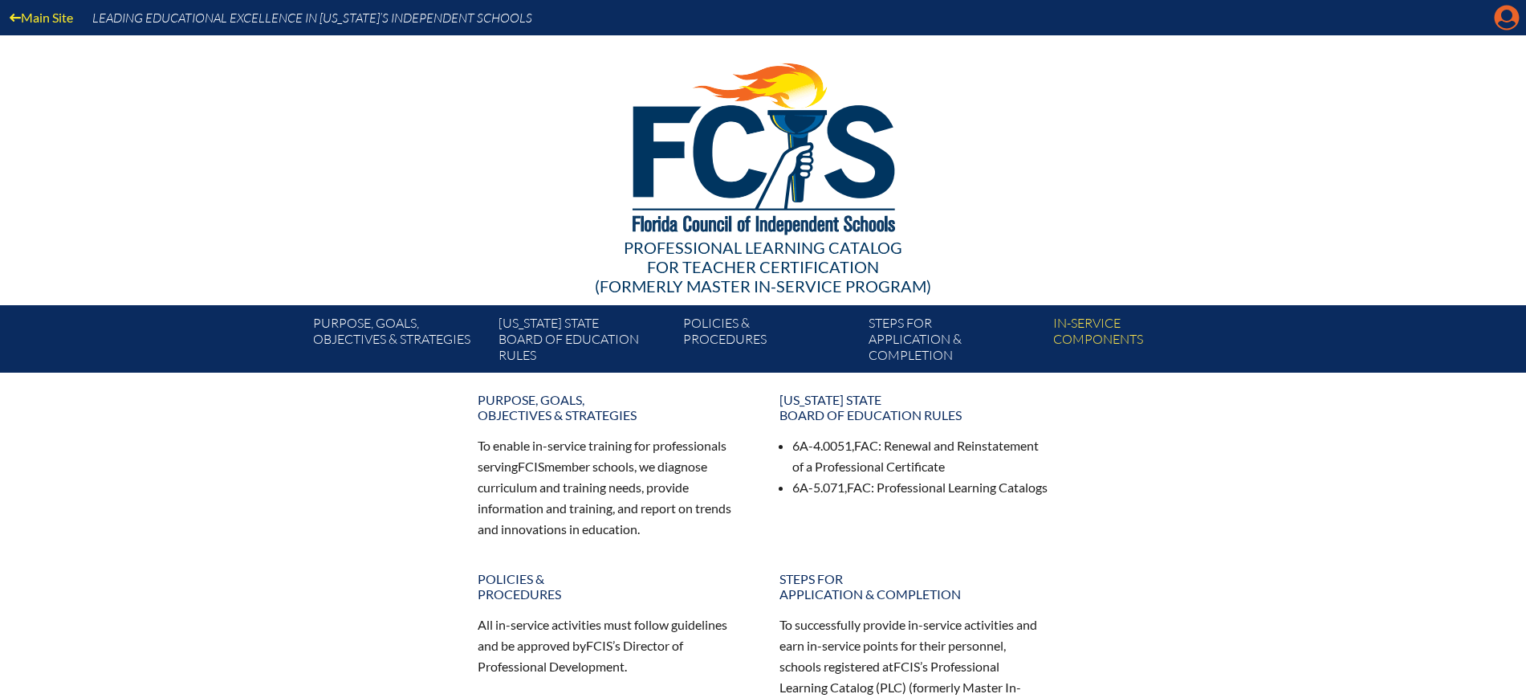
click at [1509, 14] on icon "Manage account" at bounding box center [1507, 18] width 26 height 26
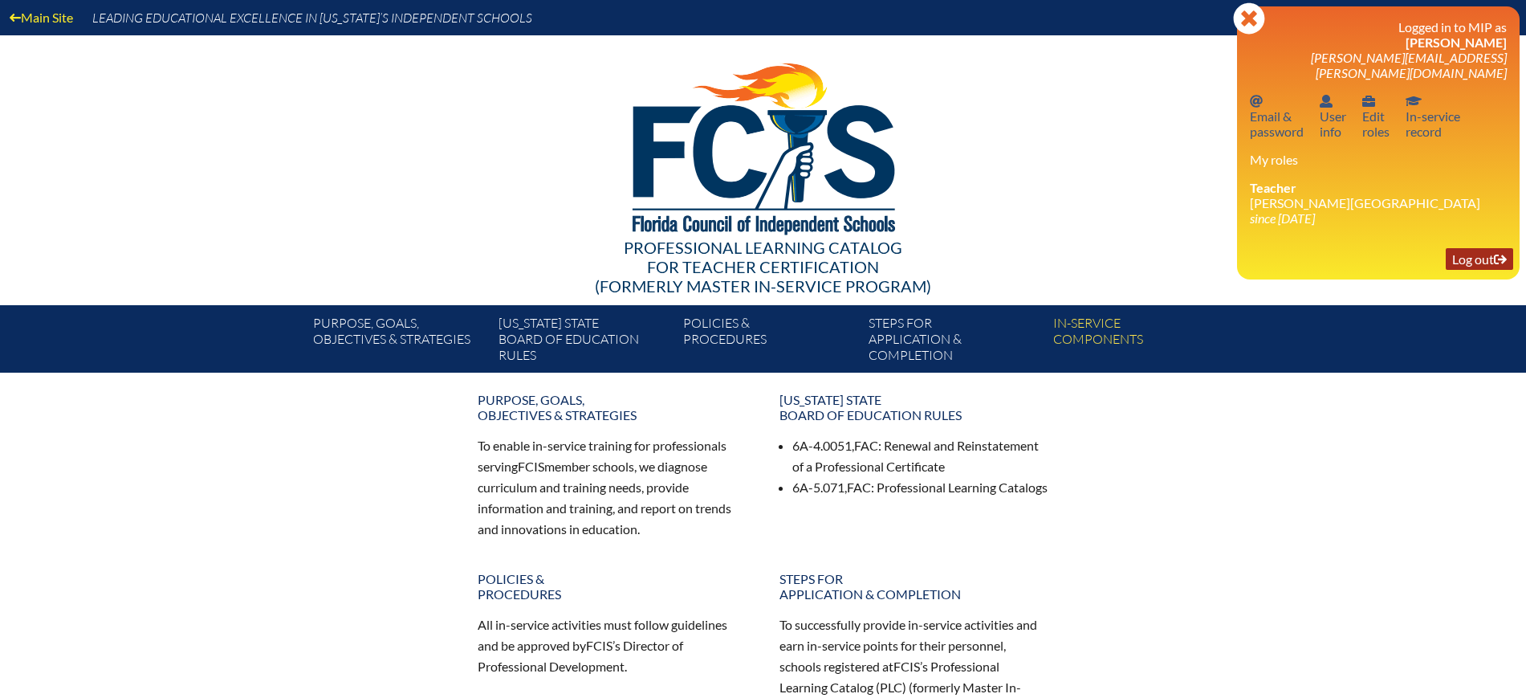
click at [1469, 248] on link "Log out Log out" at bounding box center [1479, 259] width 67 height 22
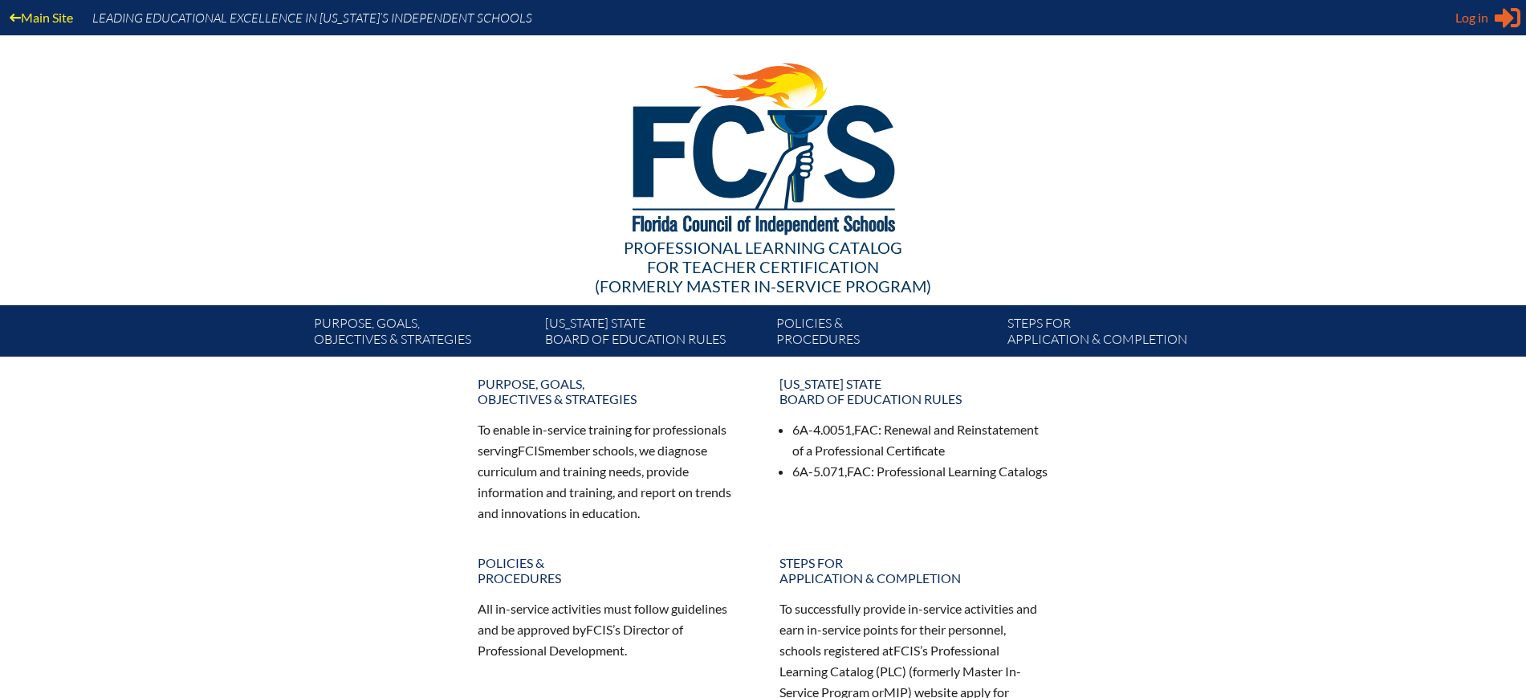
type input "[EMAIL_ADDRESS][DOMAIN_NAME]"
click at [1478, 19] on span "Log in" at bounding box center [1471, 17] width 33 height 19
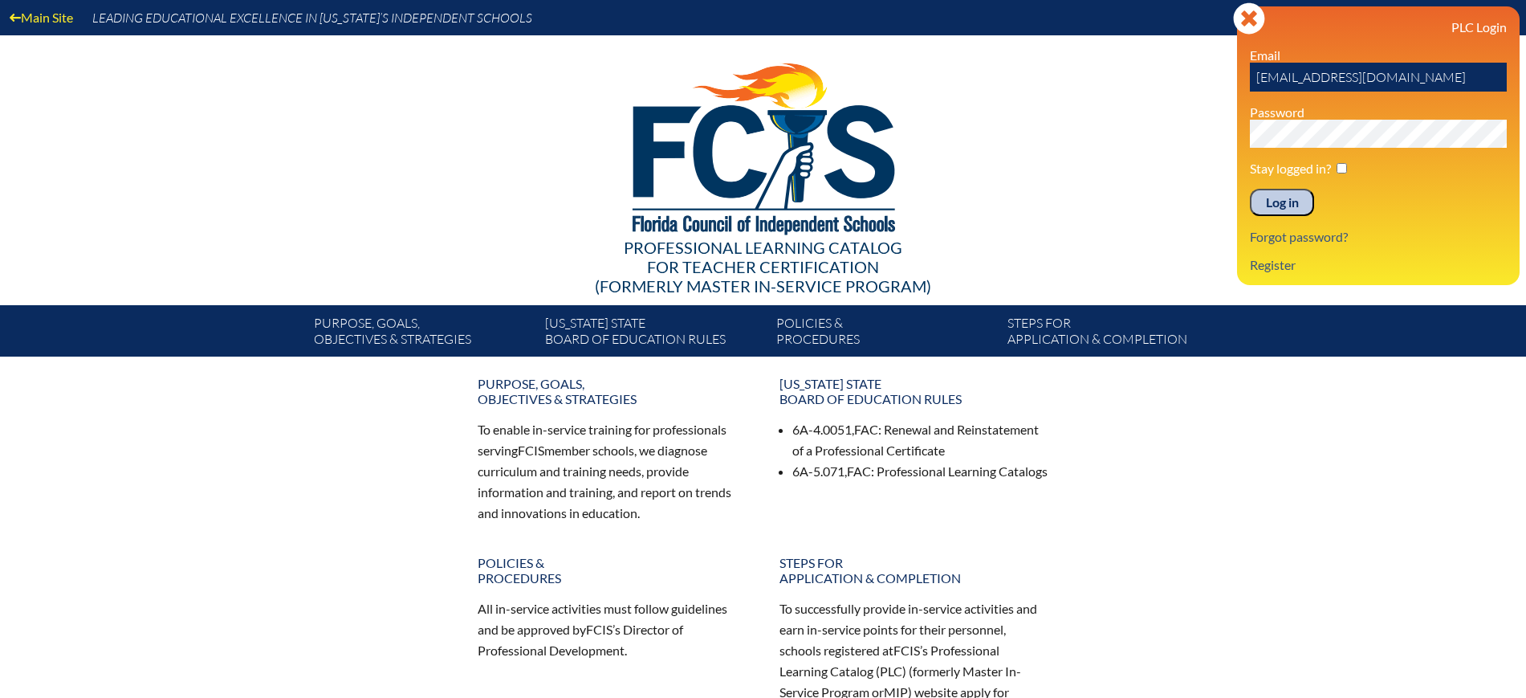
drag, startPoint x: 1292, startPoint y: 203, endPoint x: 1334, endPoint y: 170, distance: 53.2
click at [1292, 202] on input "Log in" at bounding box center [1282, 202] width 64 height 27
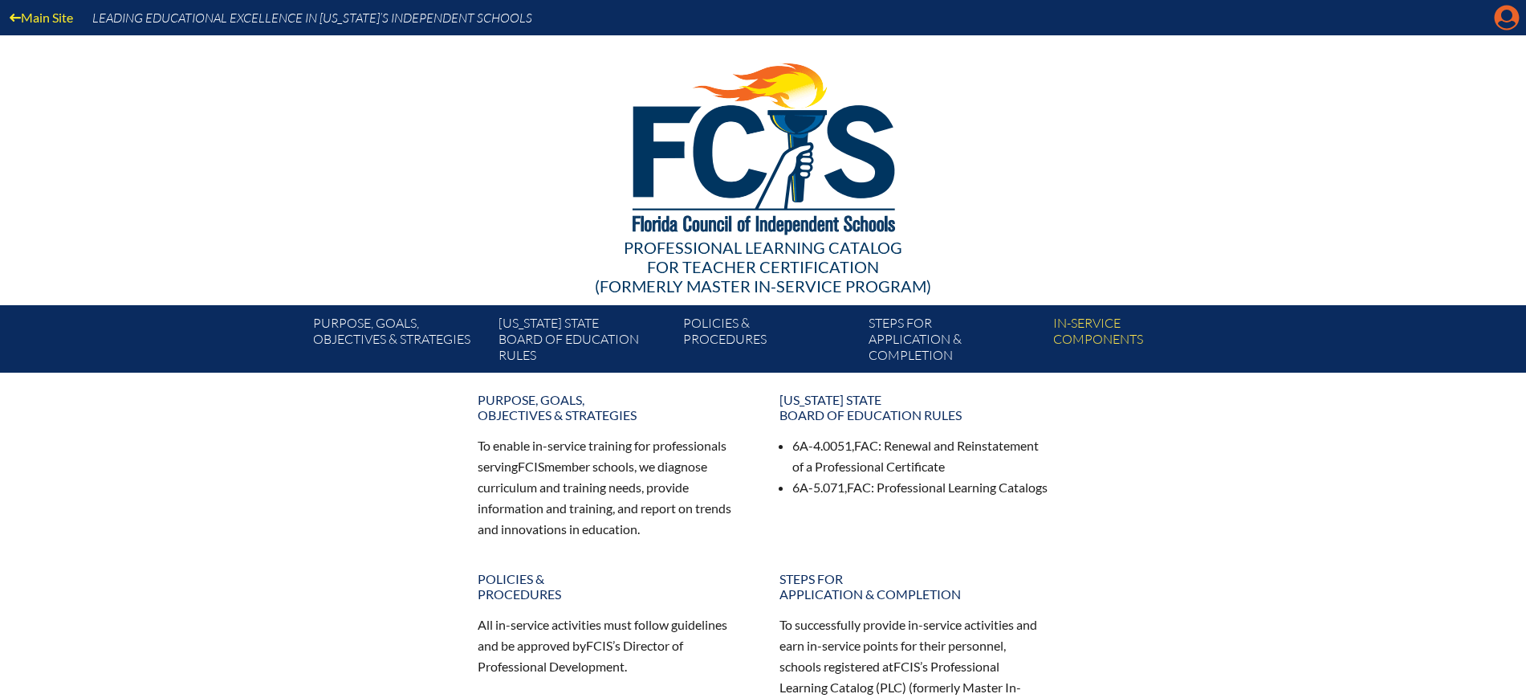
click at [1510, 20] on icon at bounding box center [1507, 18] width 25 height 25
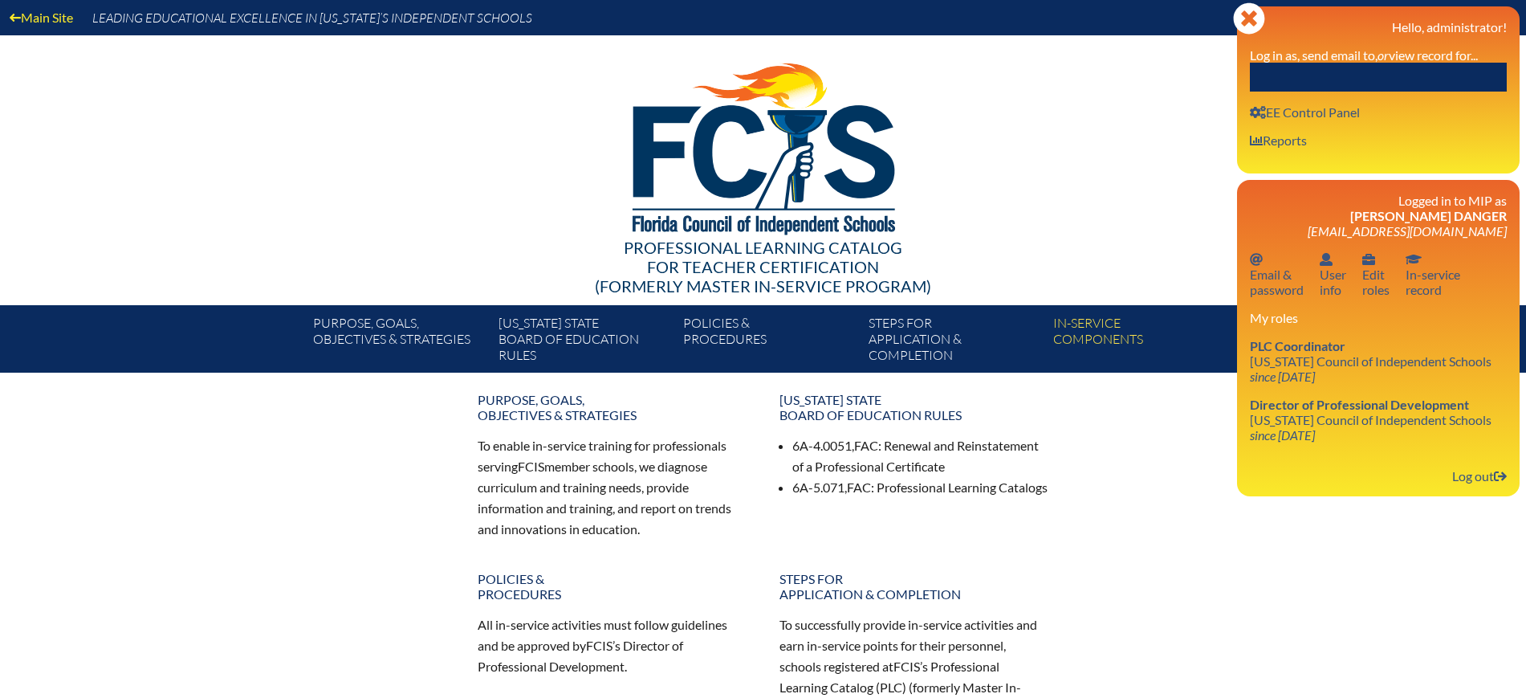
click at [1462, 73] on input "text" at bounding box center [1378, 77] width 257 height 29
paste input "Hakimipour"
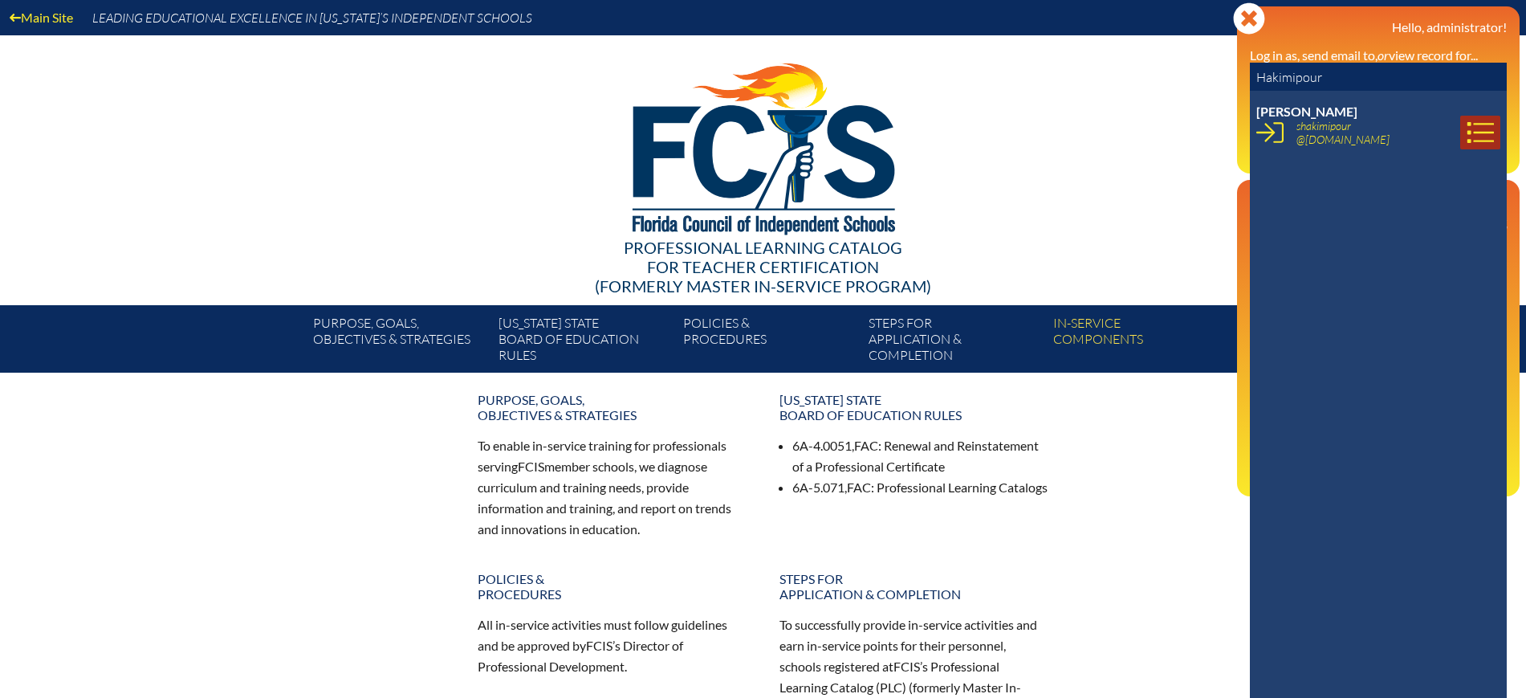
type input "Hakimipour"
click at [1466, 126] on icon at bounding box center [1479, 132] width 27 height 27
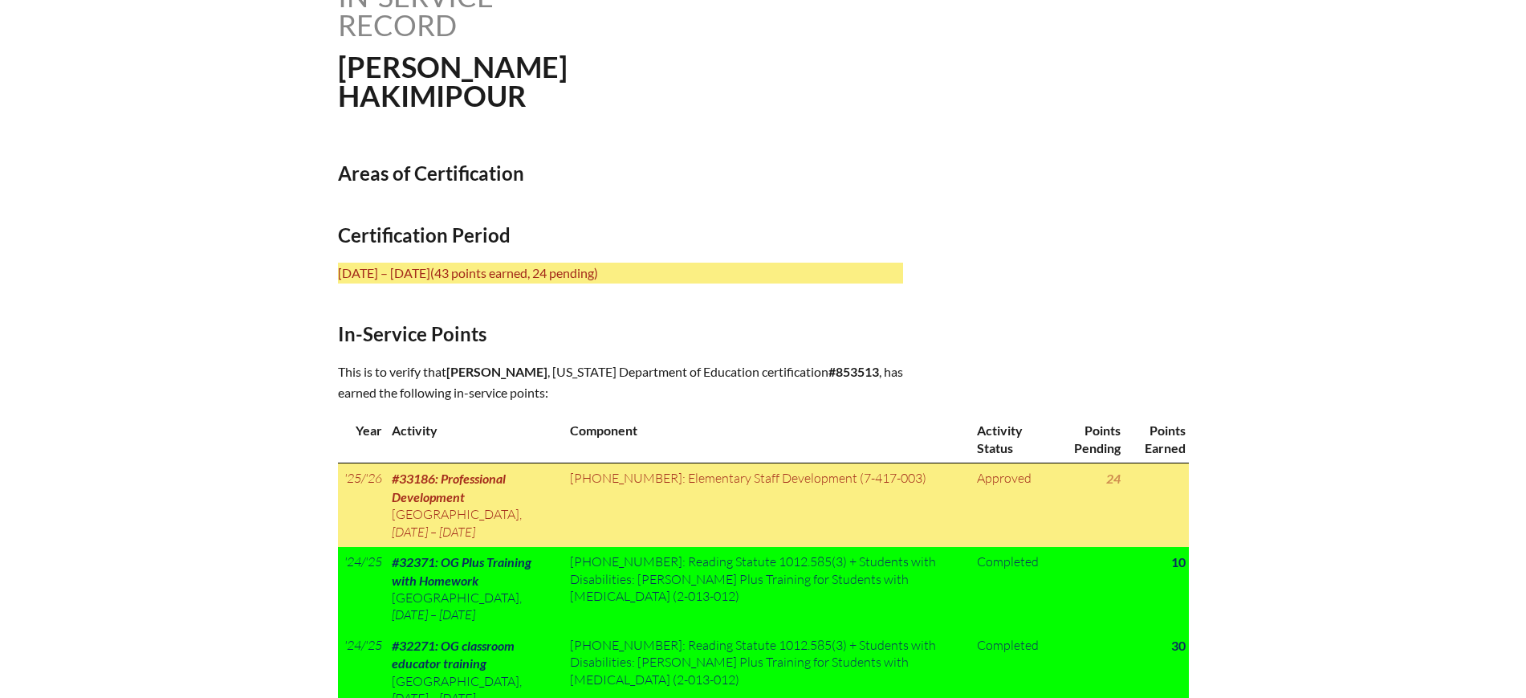
scroll to position [602, 0]
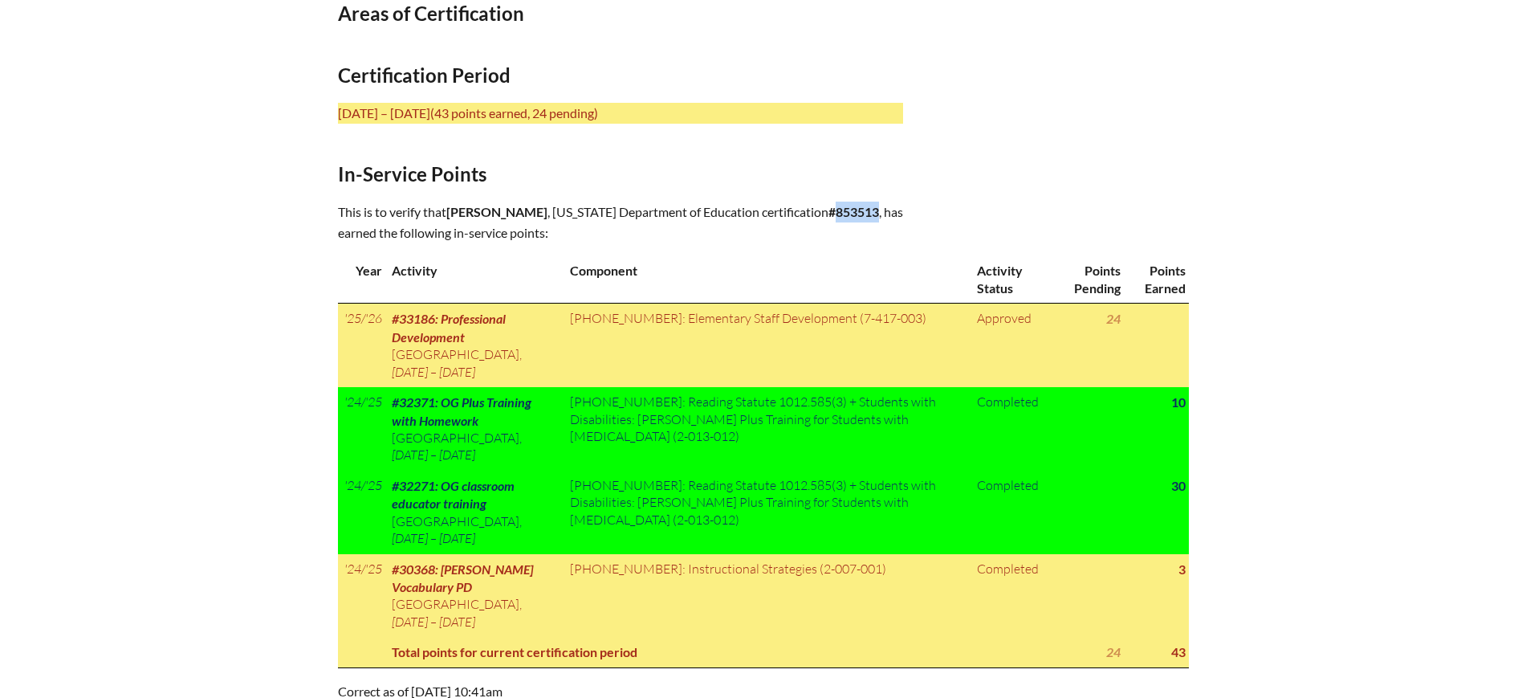
drag, startPoint x: 648, startPoint y: 226, endPoint x: 601, endPoint y: 234, distance: 47.2
click at [601, 234] on p "This is to verify that [PERSON_NAME] , [US_STATE] Department of Education certi…" at bounding box center [620, 222] width 565 height 42
copy b "853513"
